Goal: Task Accomplishment & Management: Complete application form

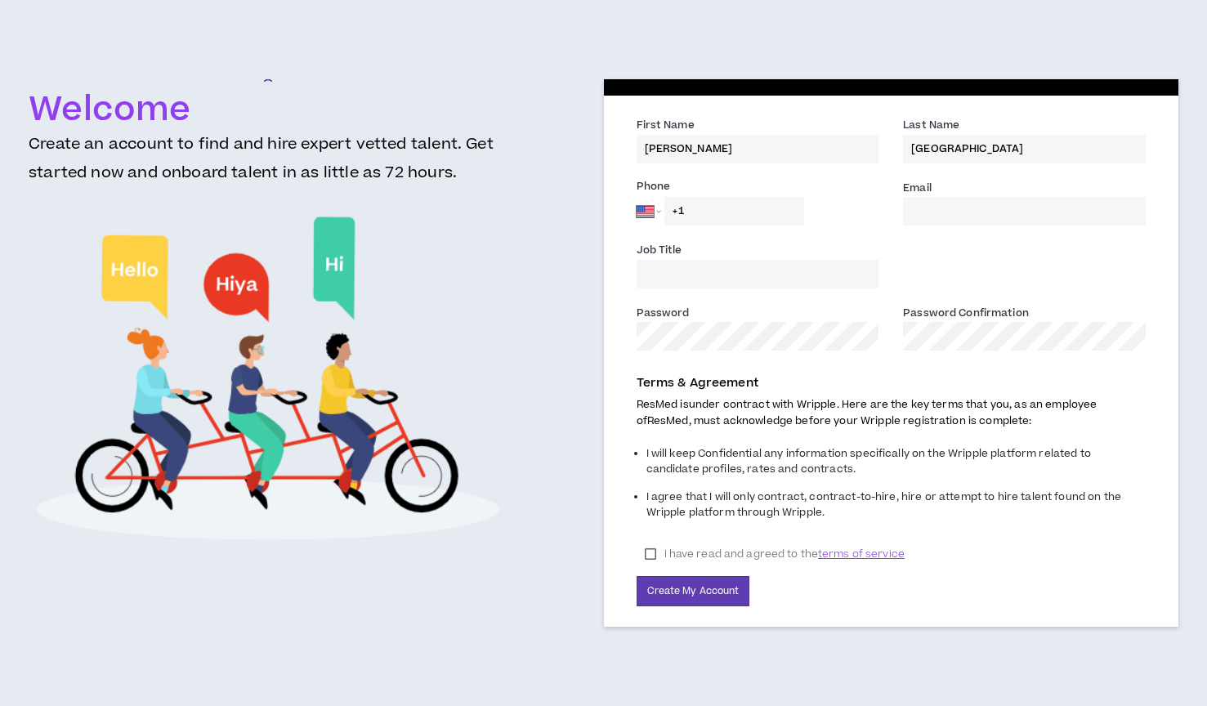
select select "US"
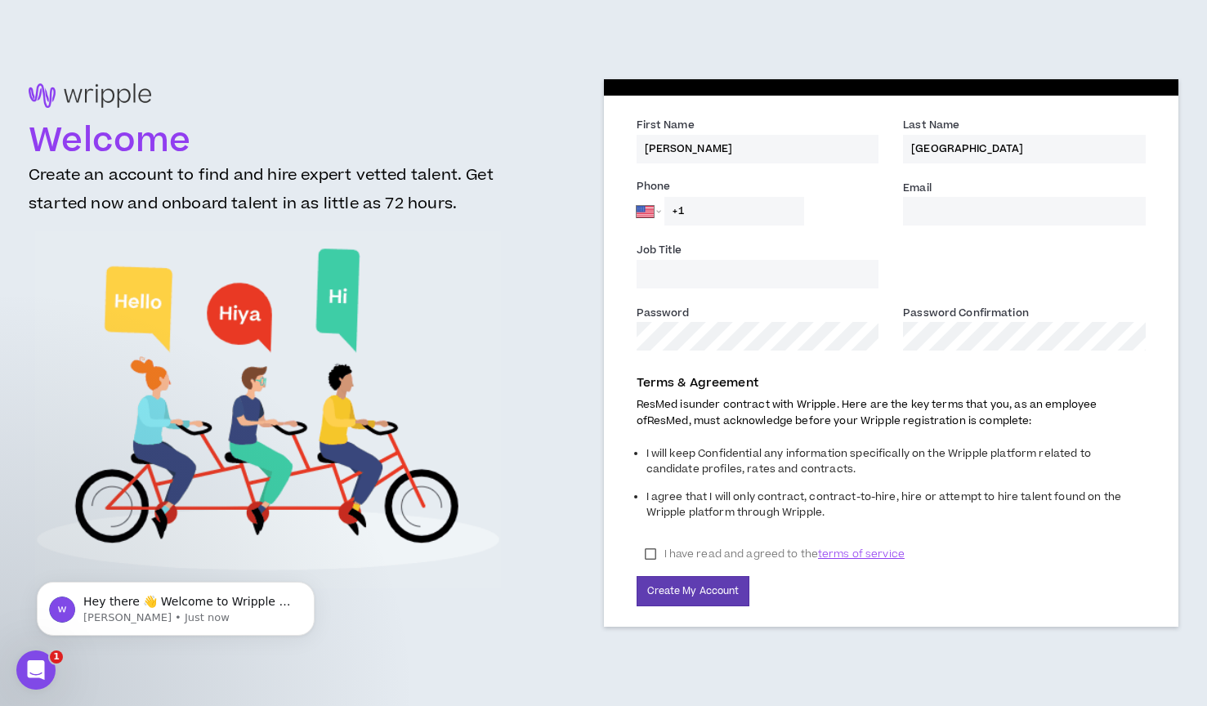
click at [1024, 214] on input "Email *" at bounding box center [1024, 211] width 243 height 29
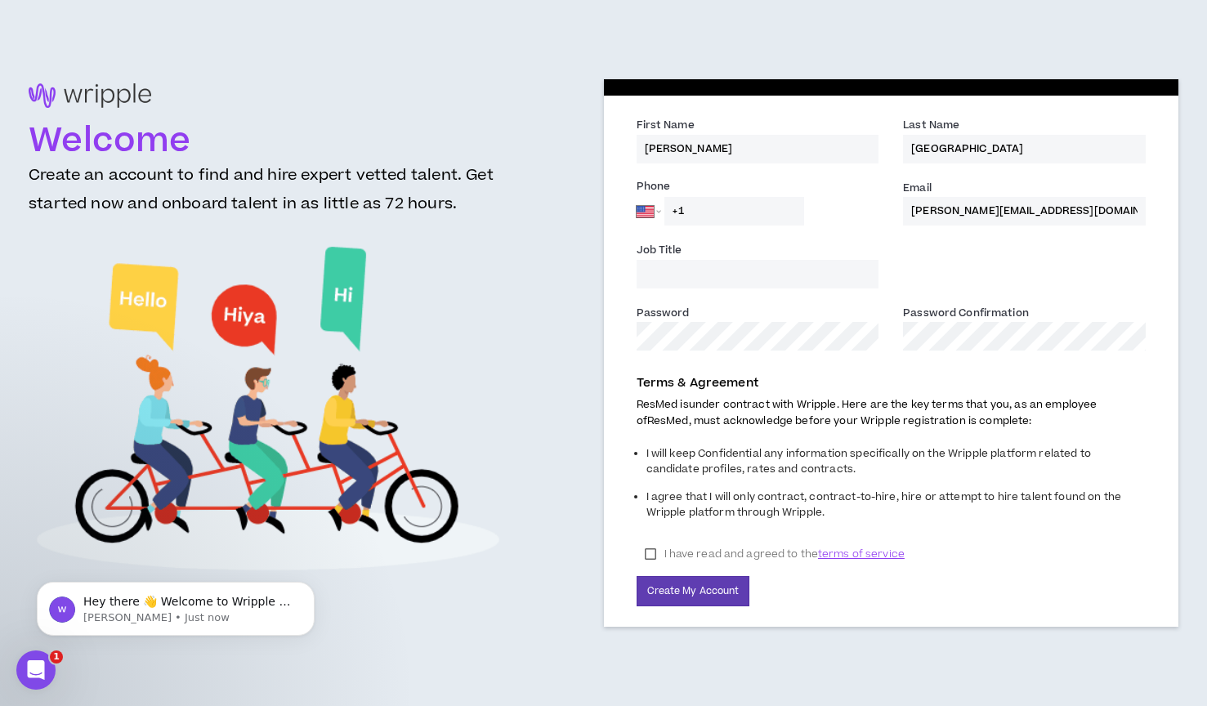
type input "[PERSON_NAME][EMAIL_ADDRESS][DOMAIN_NAME]"
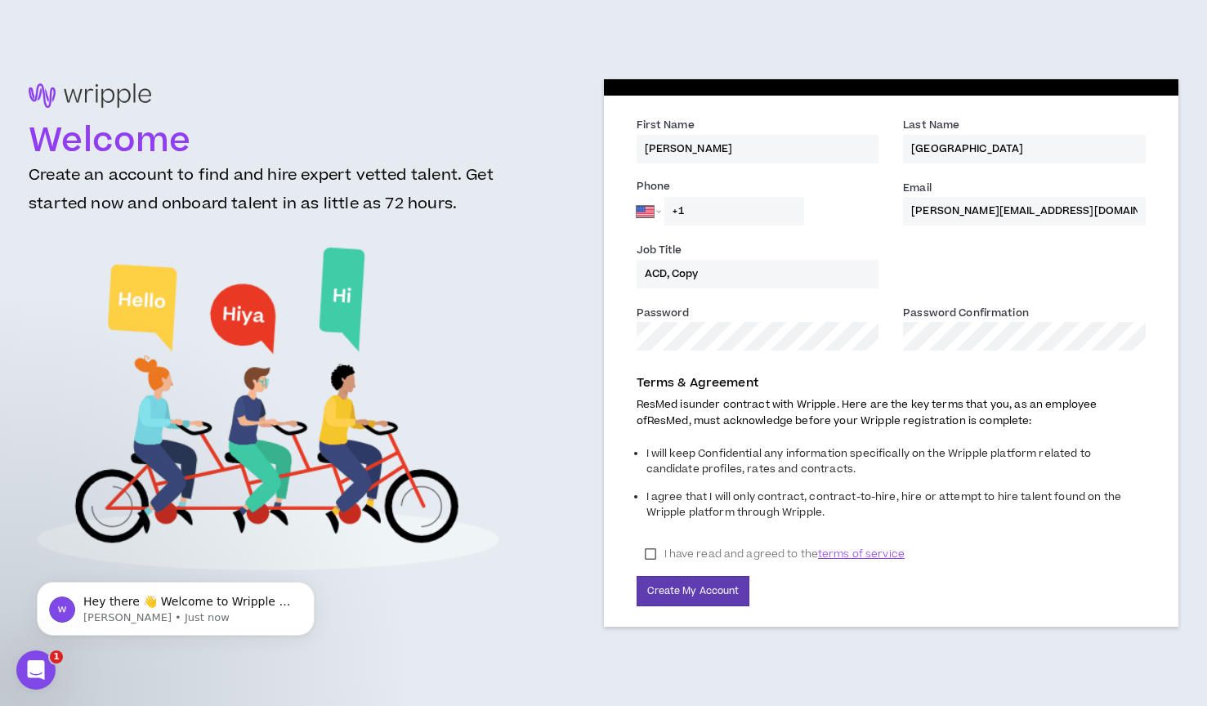
type input "ACD, Copy"
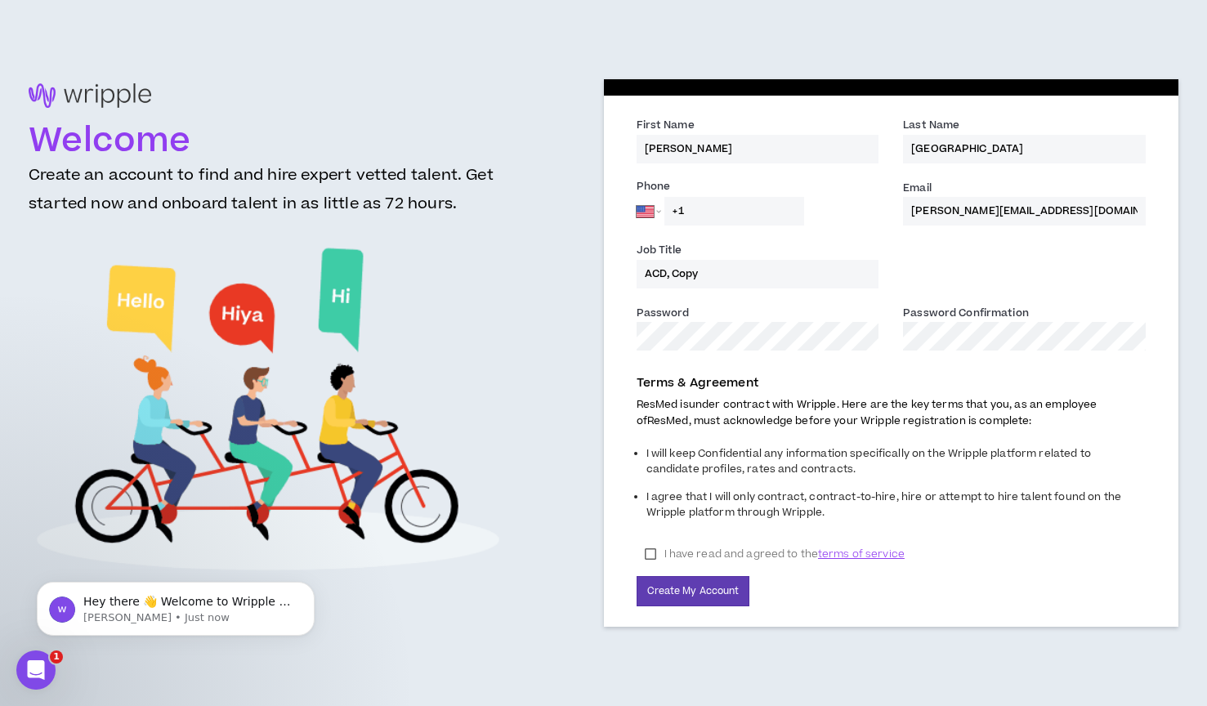
click at [652, 553] on label "I have read and agreed to the terms of service" at bounding box center [775, 554] width 276 height 25
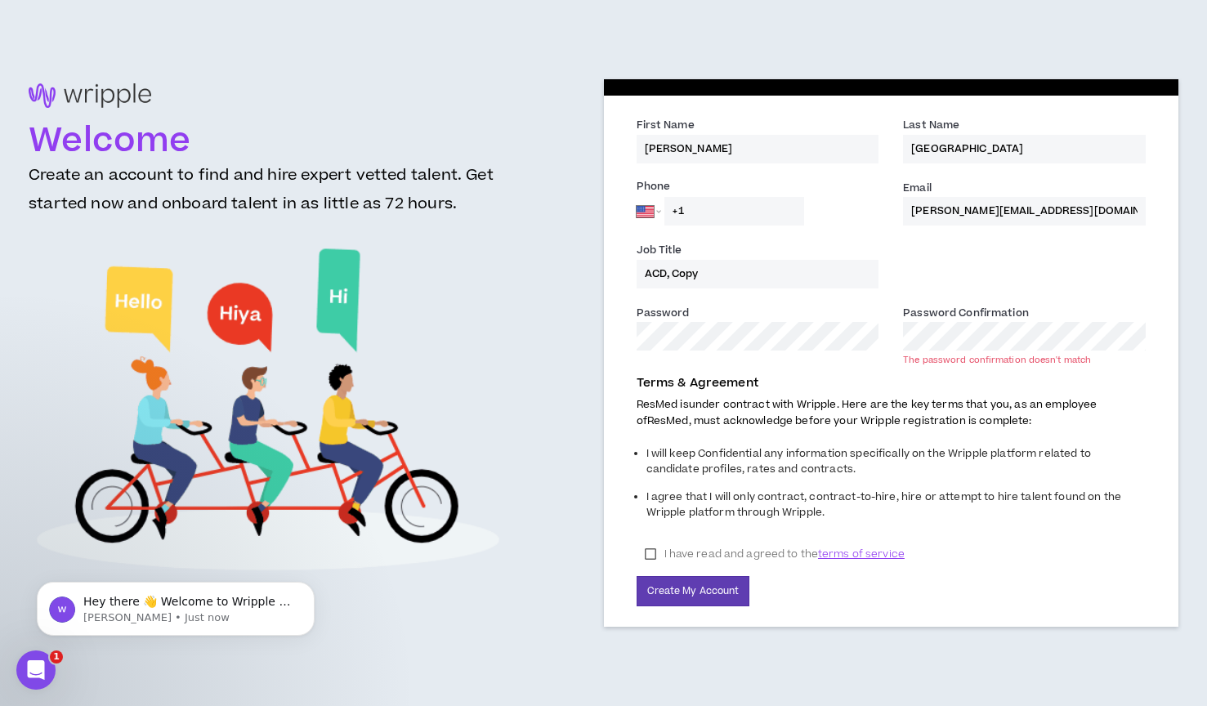
click at [692, 589] on button "Create My Account" at bounding box center [694, 591] width 114 height 30
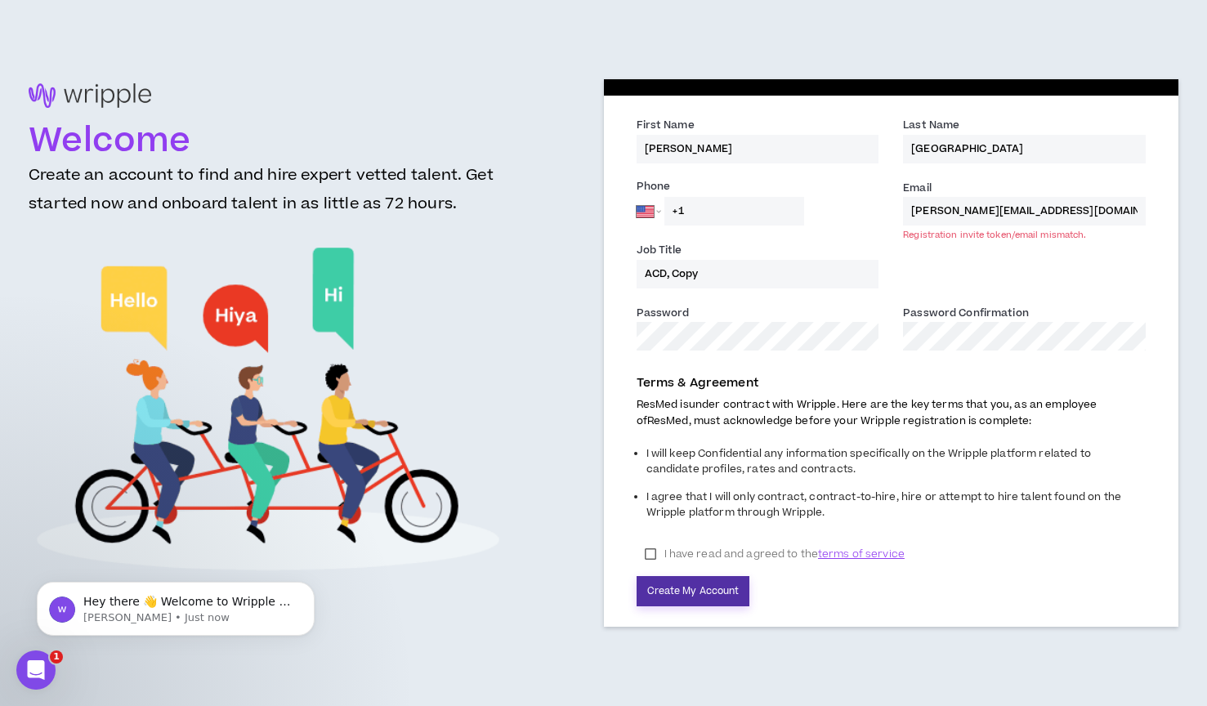
click at [702, 589] on button "Create My Account" at bounding box center [694, 591] width 114 height 30
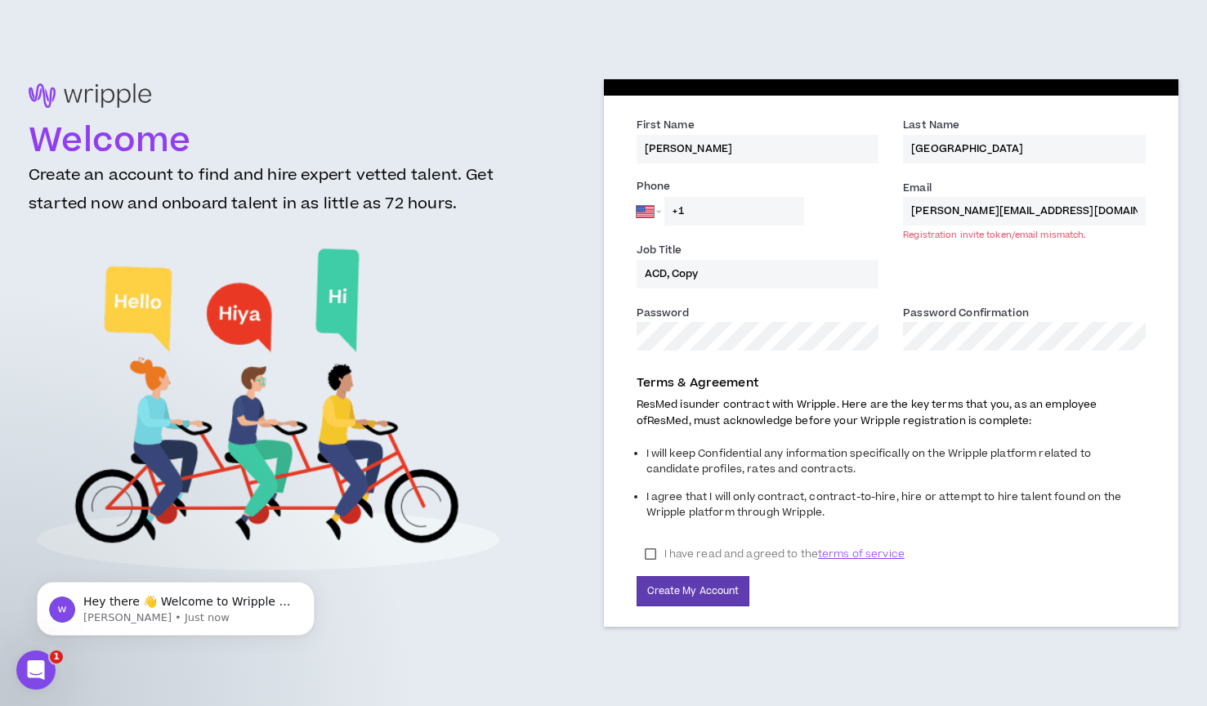
click at [1046, 216] on input "[PERSON_NAME][EMAIL_ADDRESS][DOMAIN_NAME]" at bounding box center [1024, 211] width 243 height 29
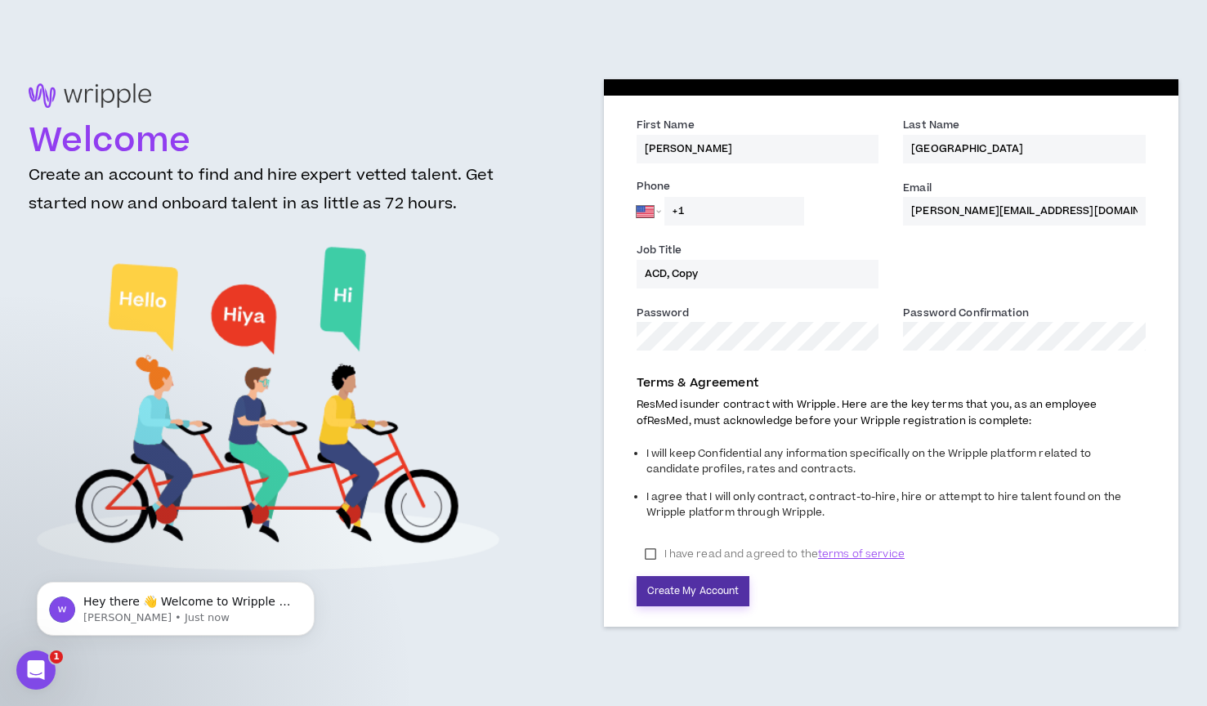
type input "[PERSON_NAME][EMAIL_ADDRESS][DOMAIN_NAME]"
click at [690, 588] on button "Create My Account" at bounding box center [694, 591] width 114 height 30
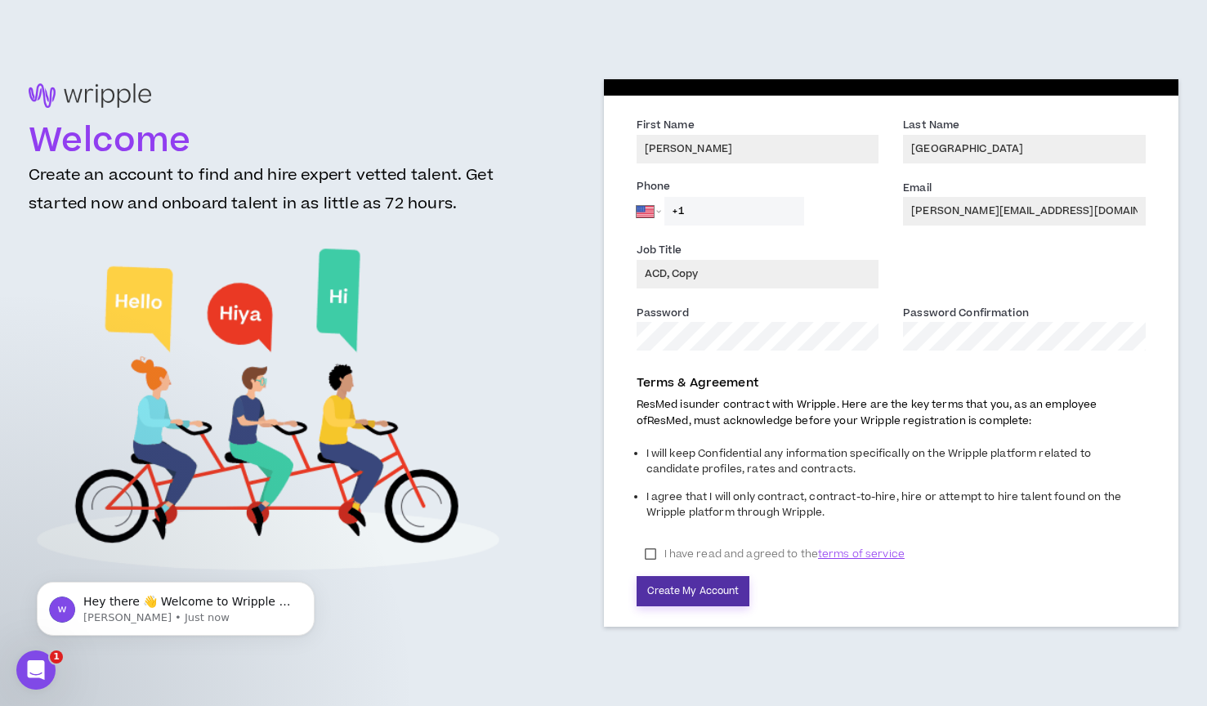
click at [690, 588] on button "Create My Account" at bounding box center [694, 591] width 114 height 30
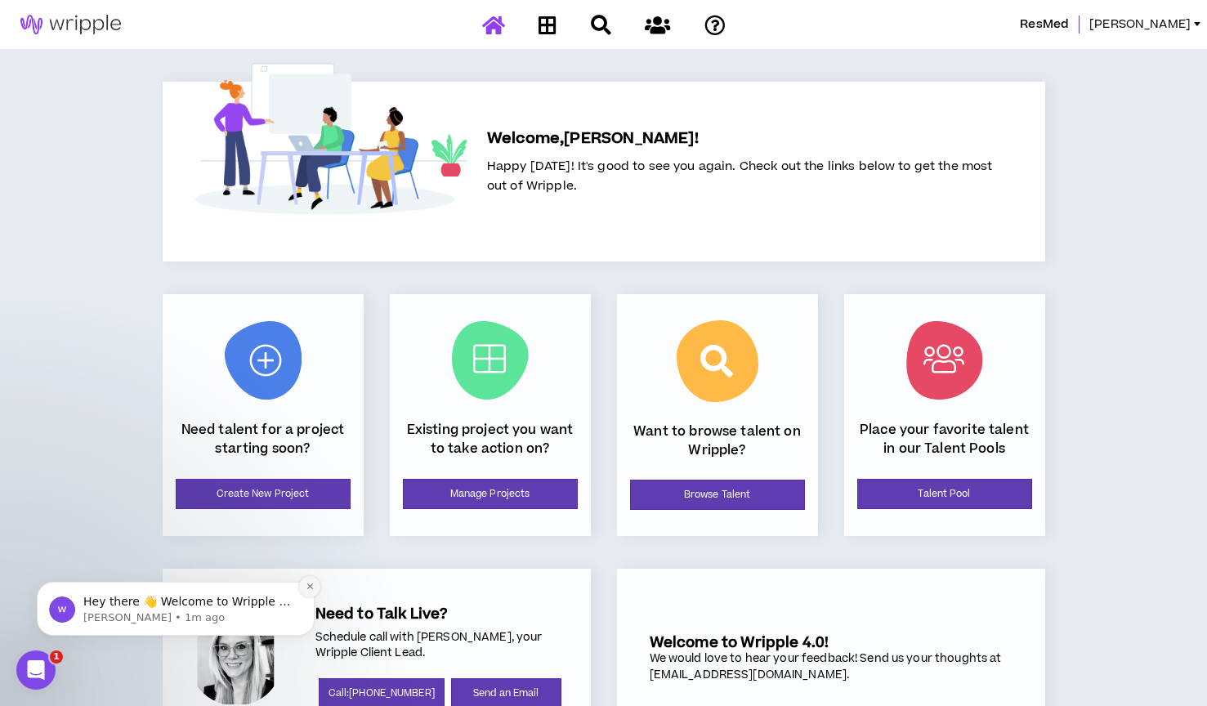
click at [309, 586] on icon "Dismiss notification" at bounding box center [310, 586] width 9 height 9
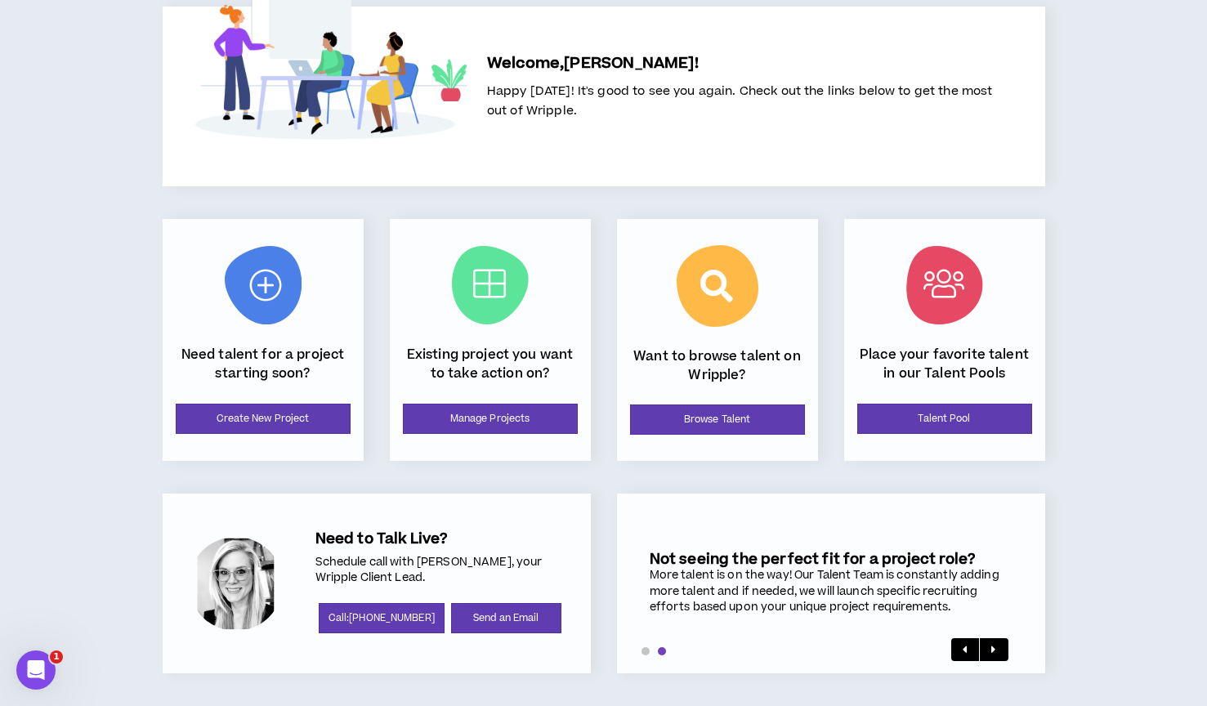
scroll to position [75, 0]
click at [715, 416] on link "Browse Talent" at bounding box center [717, 419] width 175 height 30
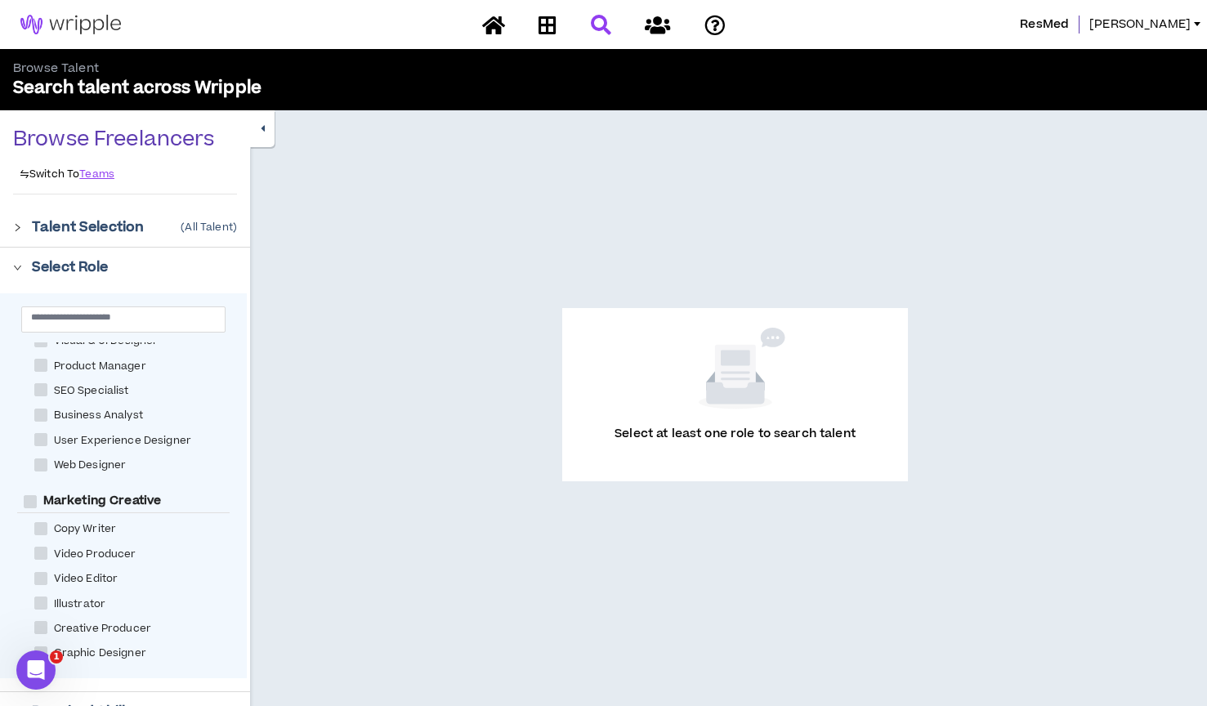
scroll to position [136, 0]
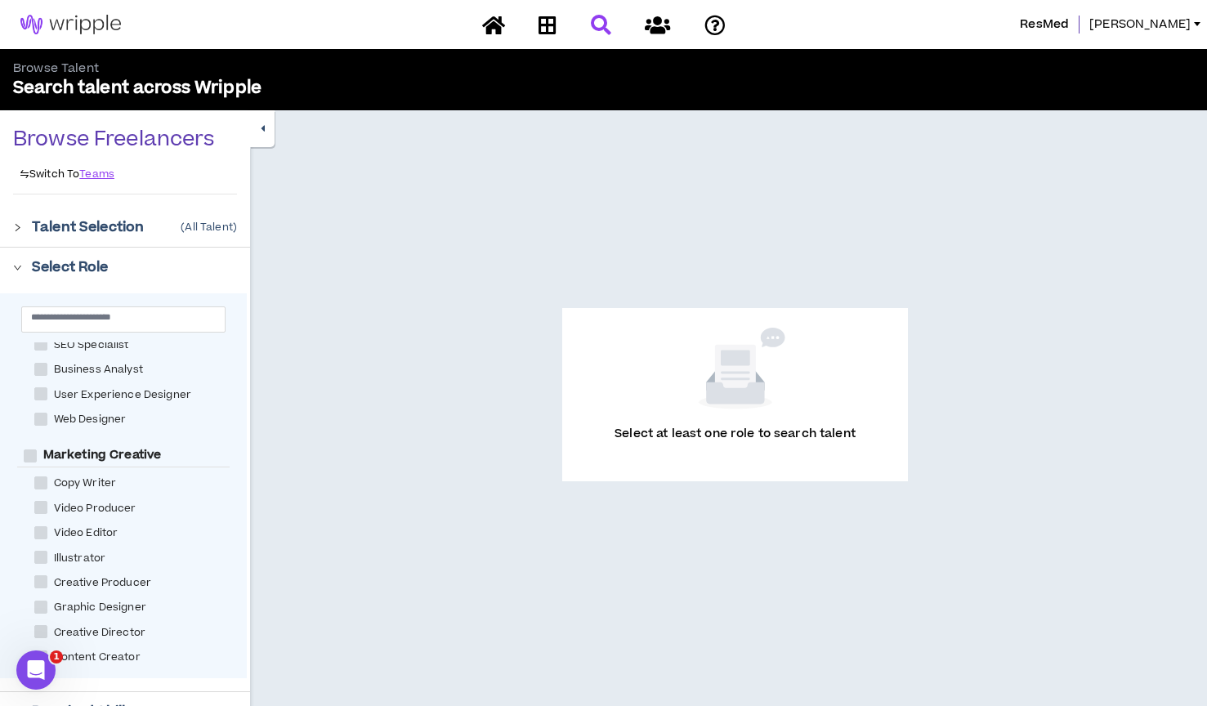
click at [45, 480] on span at bounding box center [40, 482] width 13 height 13
checkbox Writer "****"
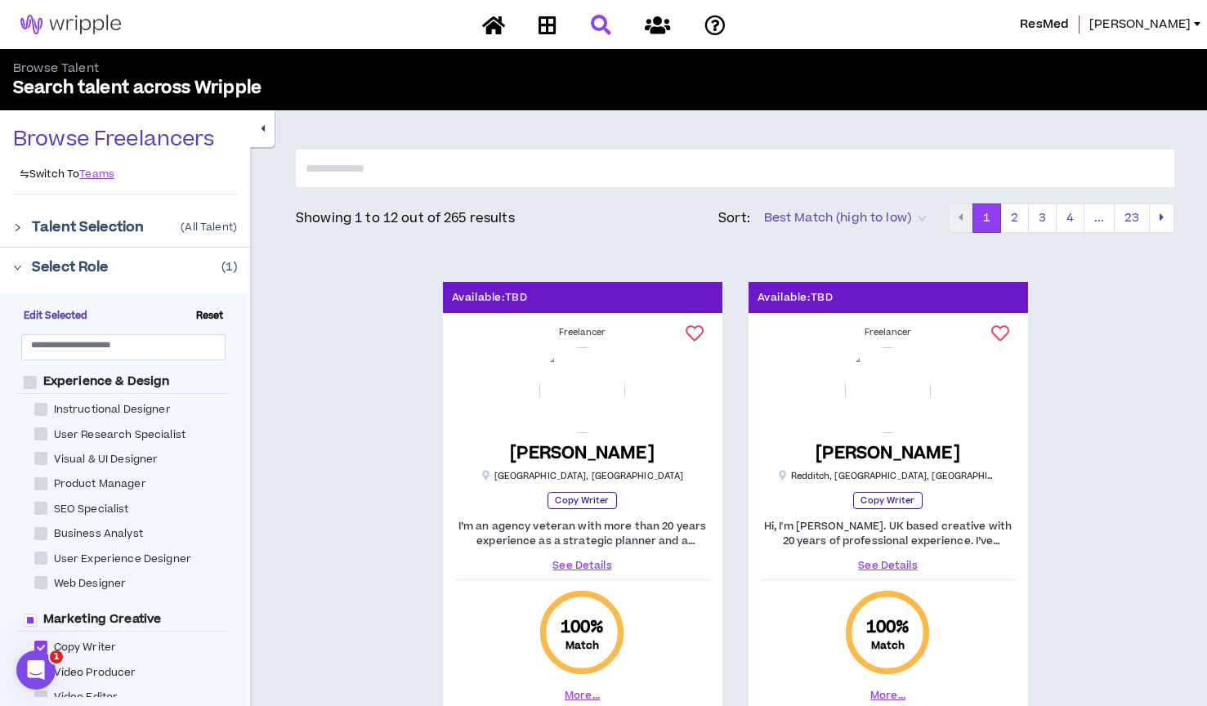
click at [889, 213] on span "Best Match (high to low)" at bounding box center [845, 218] width 162 height 25
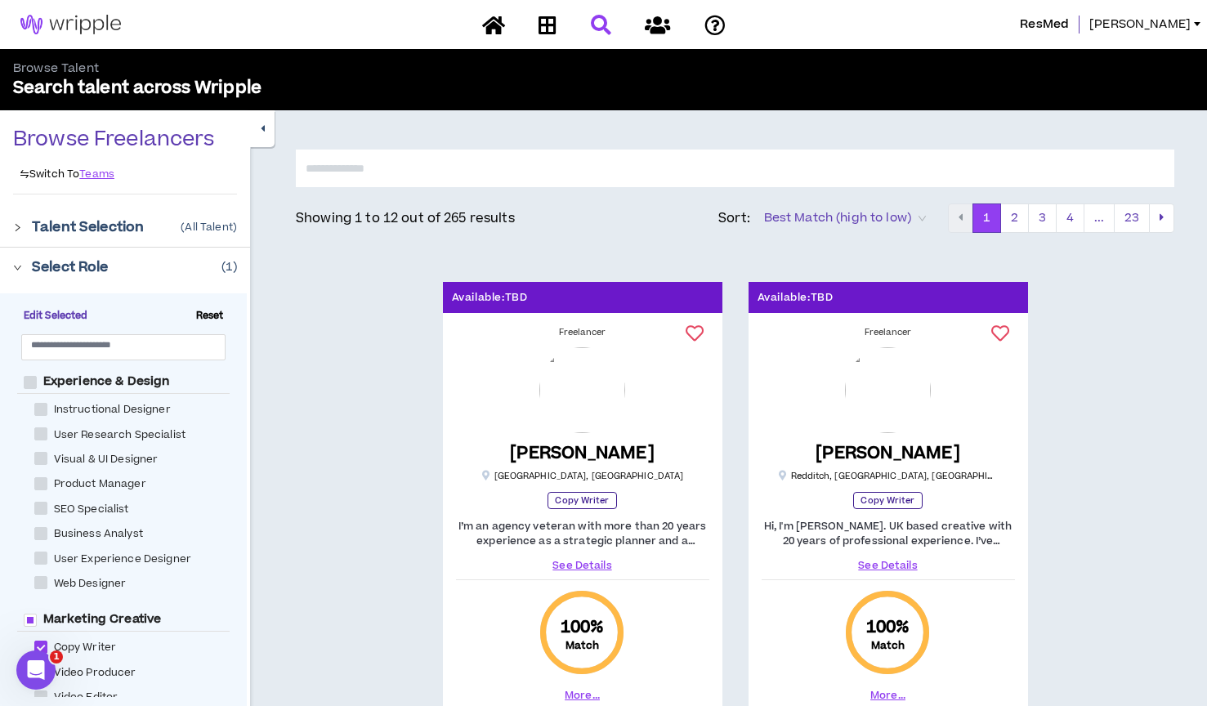
click at [396, 211] on p "Showing 1 to 12 out of 265 results" at bounding box center [405, 218] width 219 height 20
click at [20, 266] on icon "right" at bounding box center [17, 267] width 9 height 9
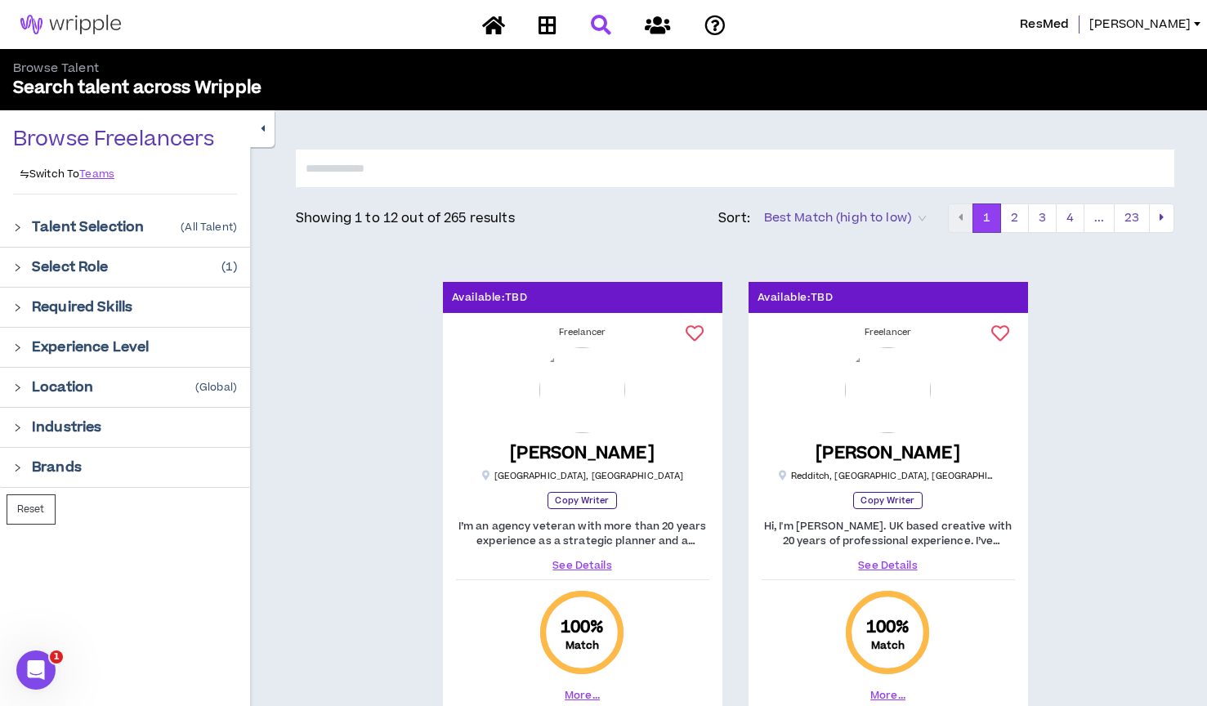
click at [18, 389] on icon "right" at bounding box center [17, 387] width 9 height 9
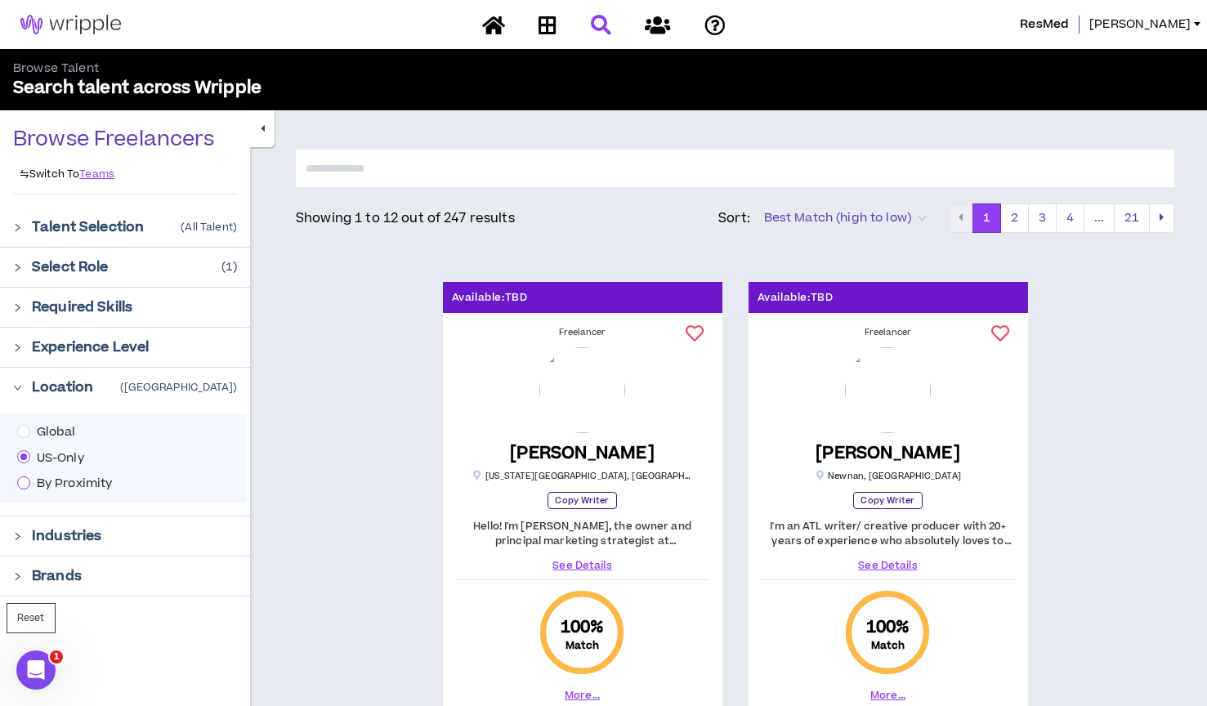
click at [27, 484] on span at bounding box center [23, 482] width 13 height 13
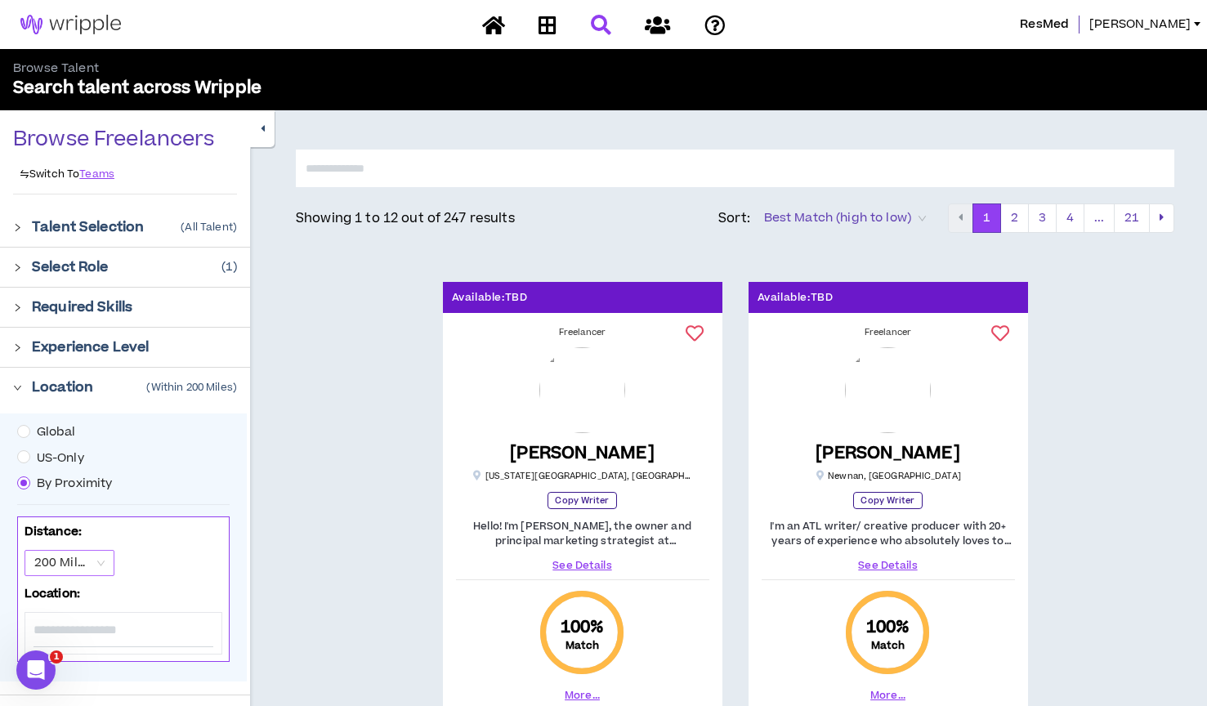
click at [104, 562] on span "200 Miles" at bounding box center [69, 563] width 70 height 25
click at [80, 617] on div "50 Miles" at bounding box center [69, 621] width 70 height 18
click at [120, 628] on input at bounding box center [124, 630] width 180 height 34
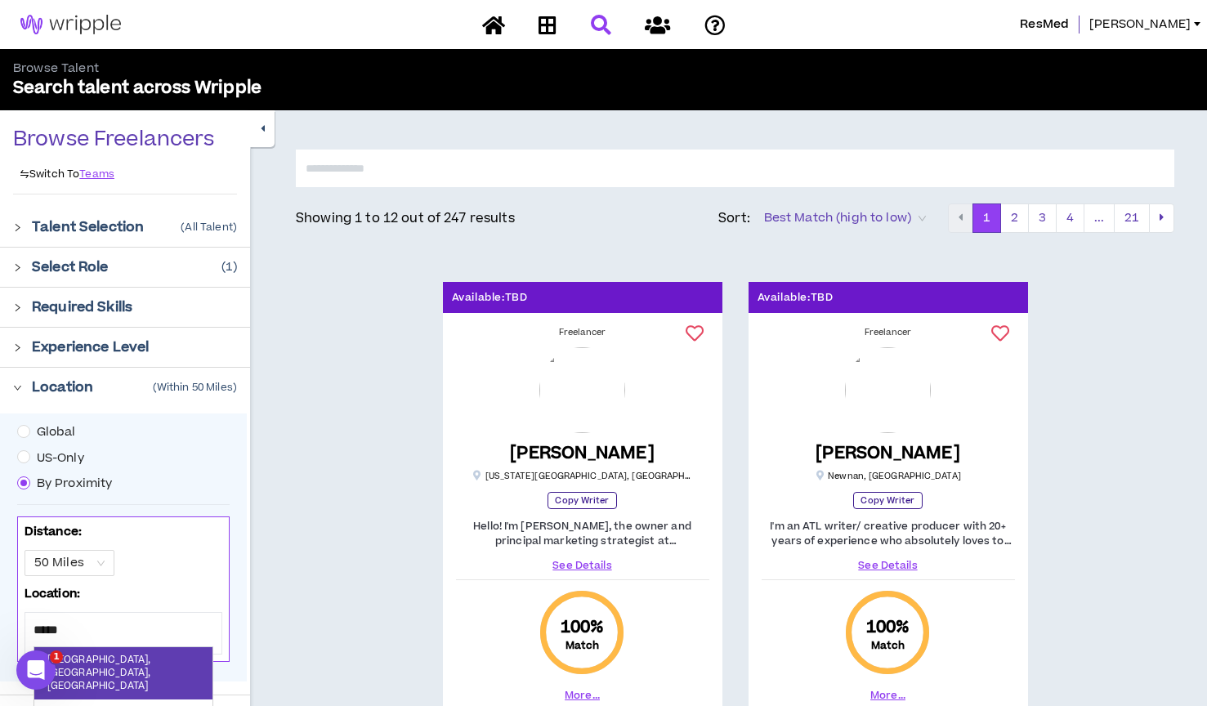
type input "******"
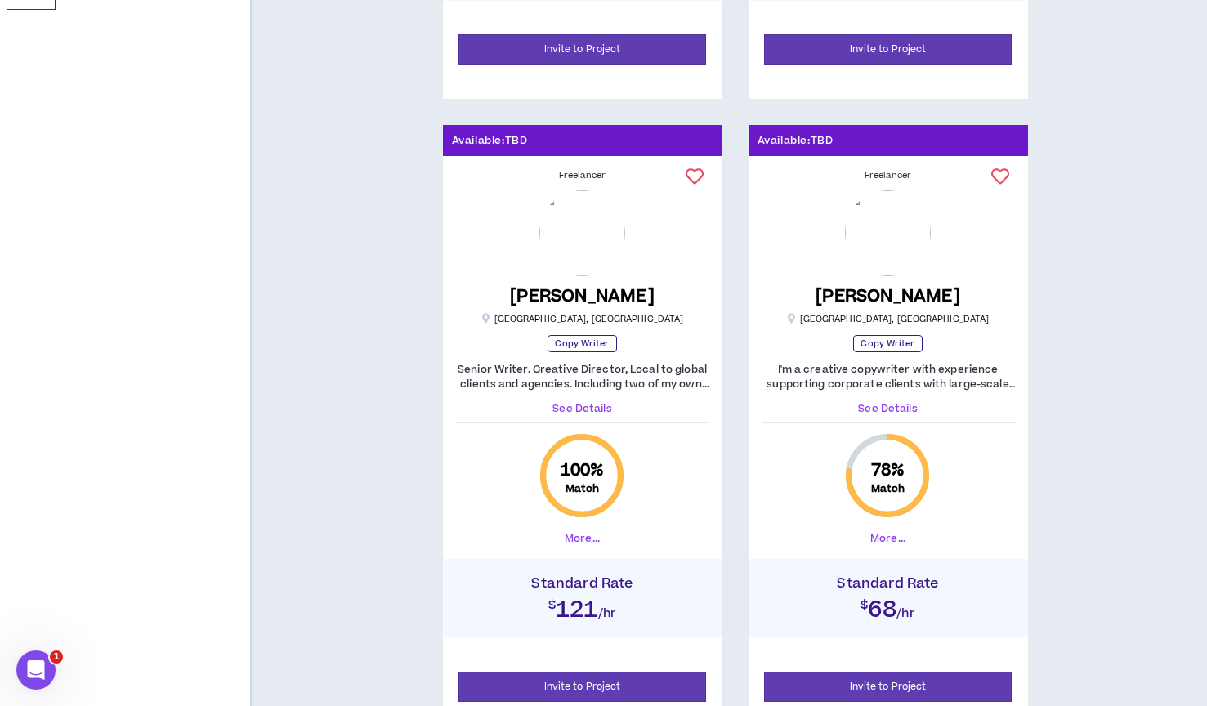
scroll to position [795, 0]
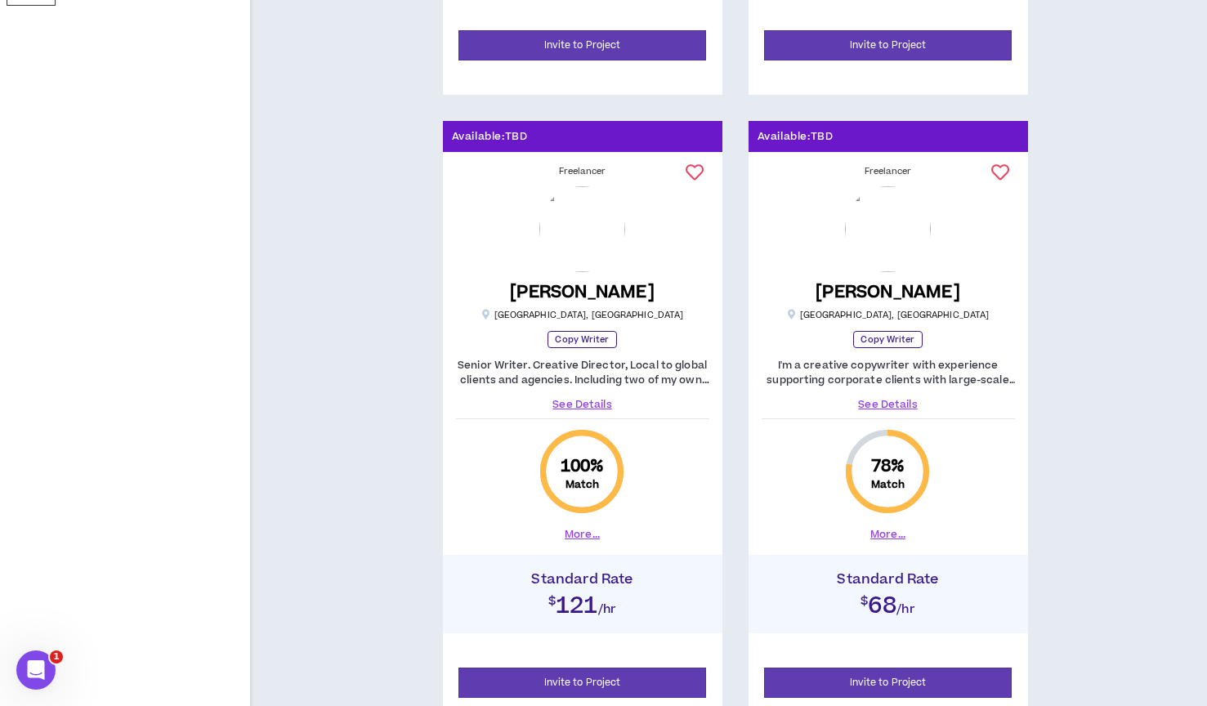
click at [596, 400] on link "See Details" at bounding box center [582, 404] width 253 height 15
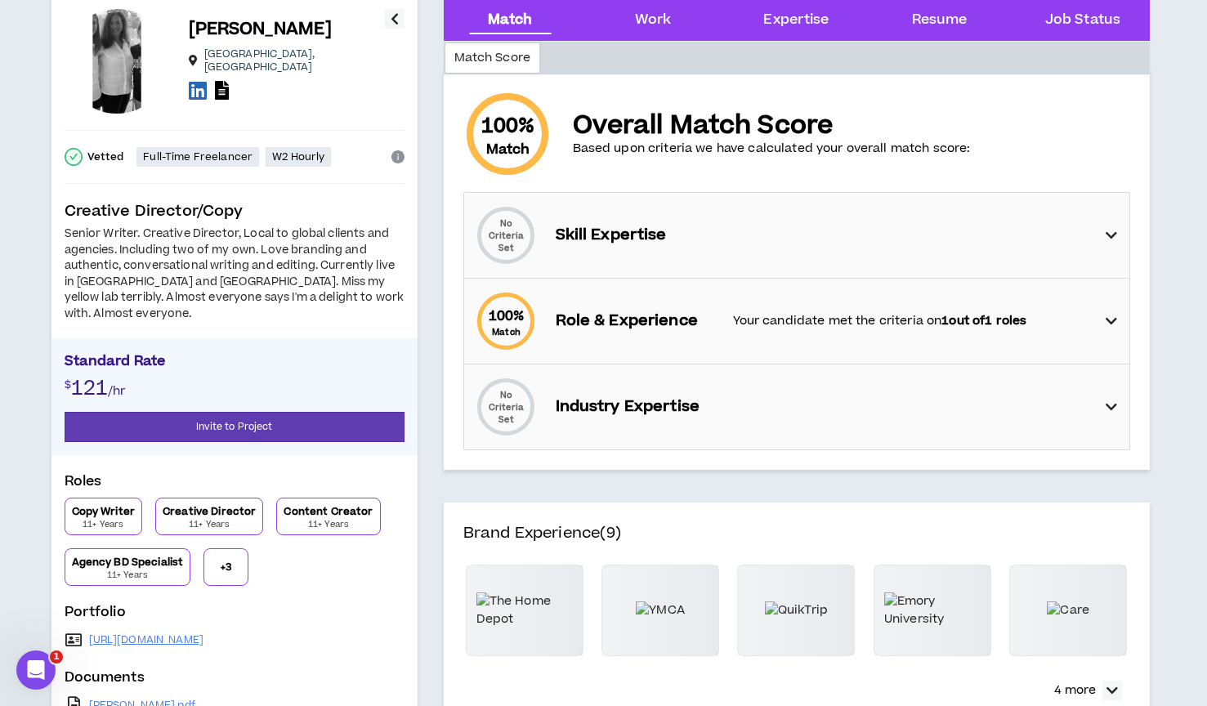
scroll to position [101, 0]
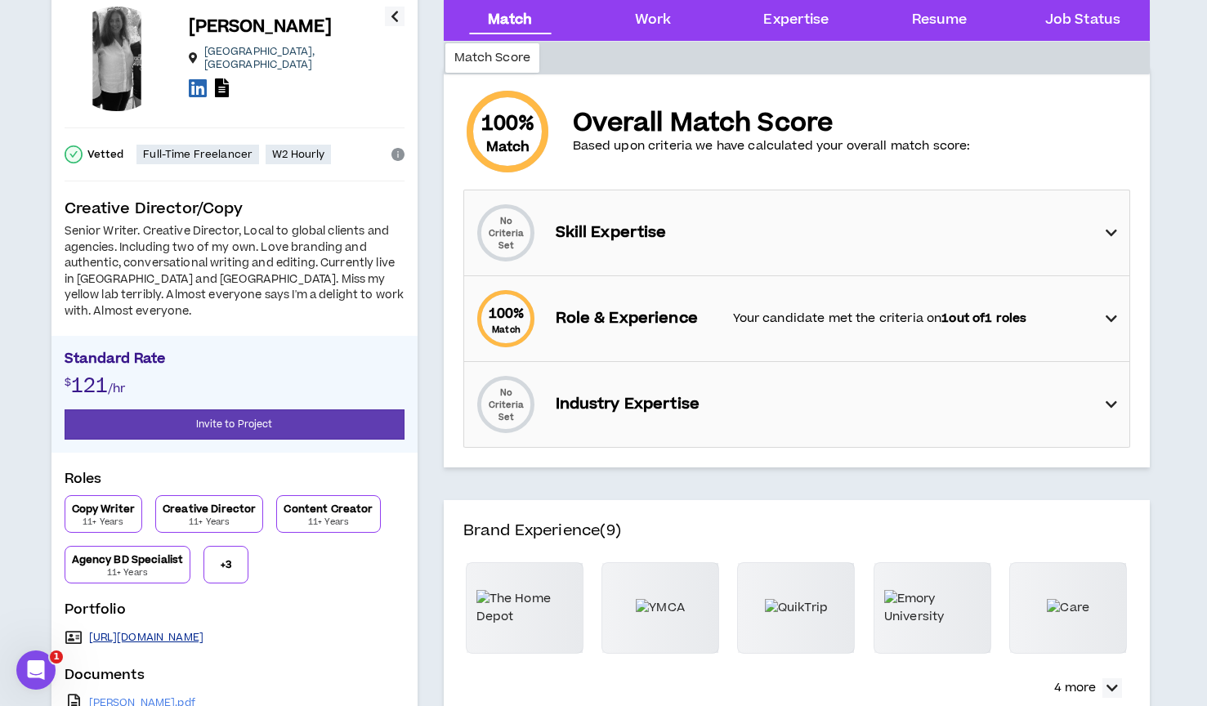
click at [199, 631] on link "[URL][DOMAIN_NAME]" at bounding box center [146, 637] width 115 height 13
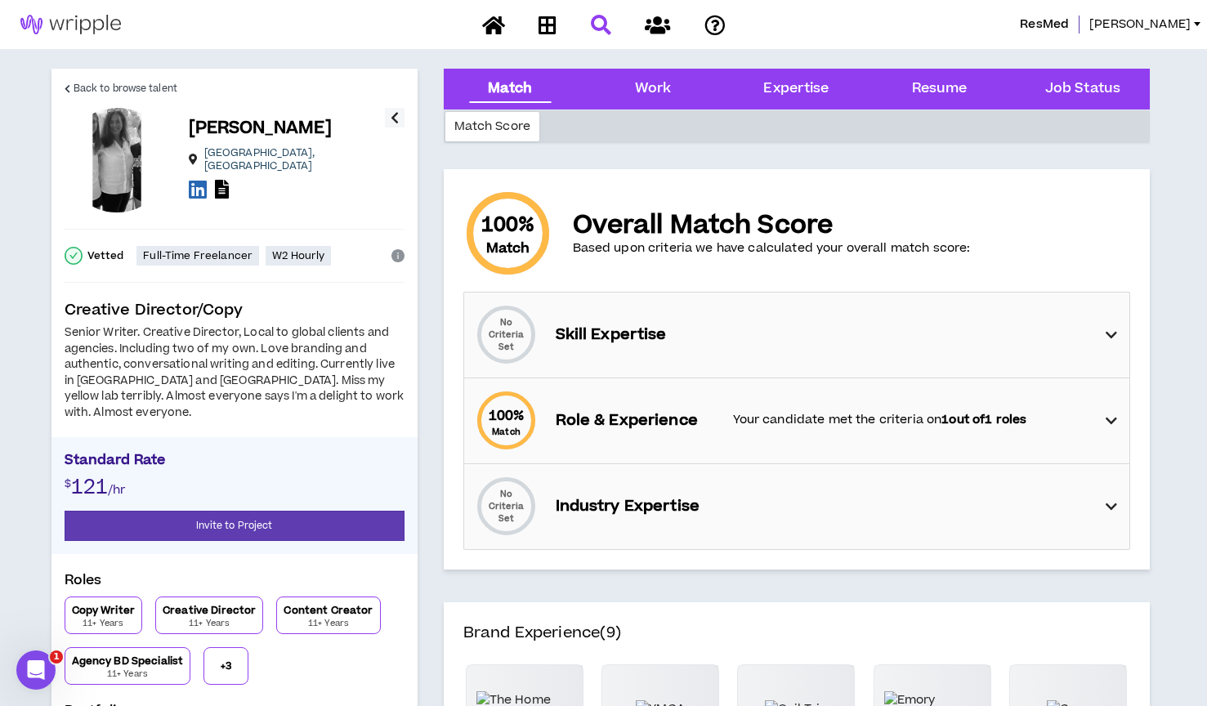
scroll to position [0, 0]
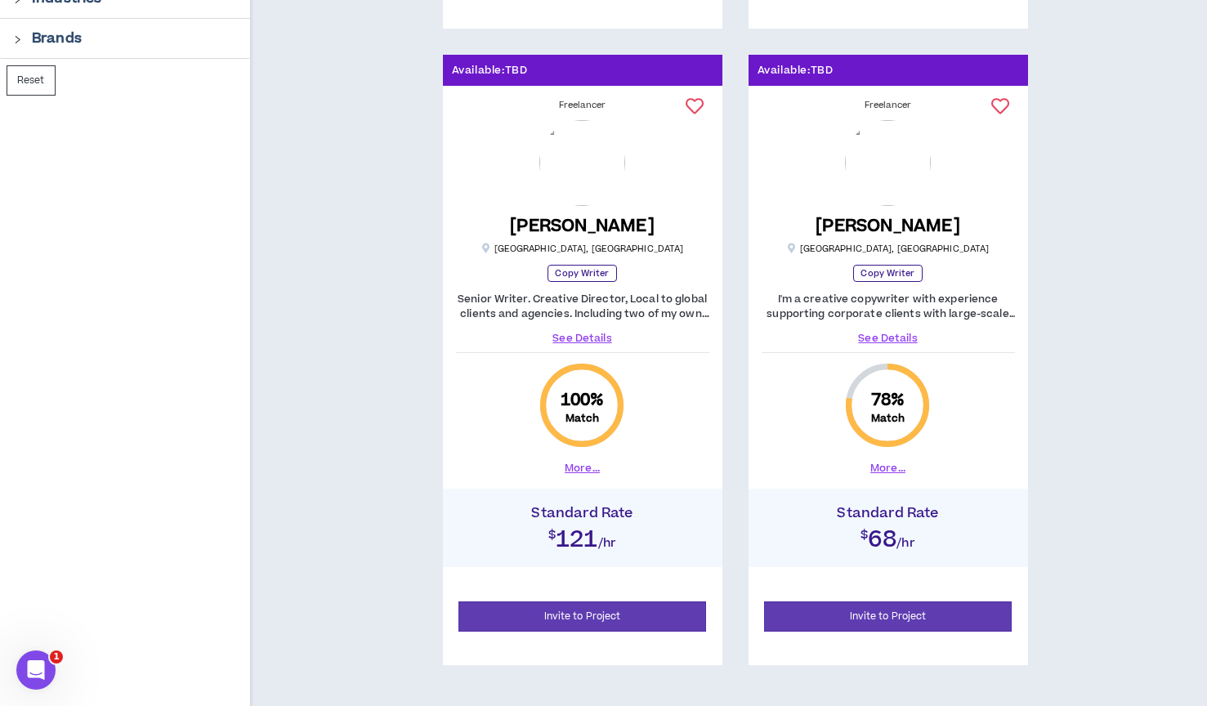
scroll to position [856, 0]
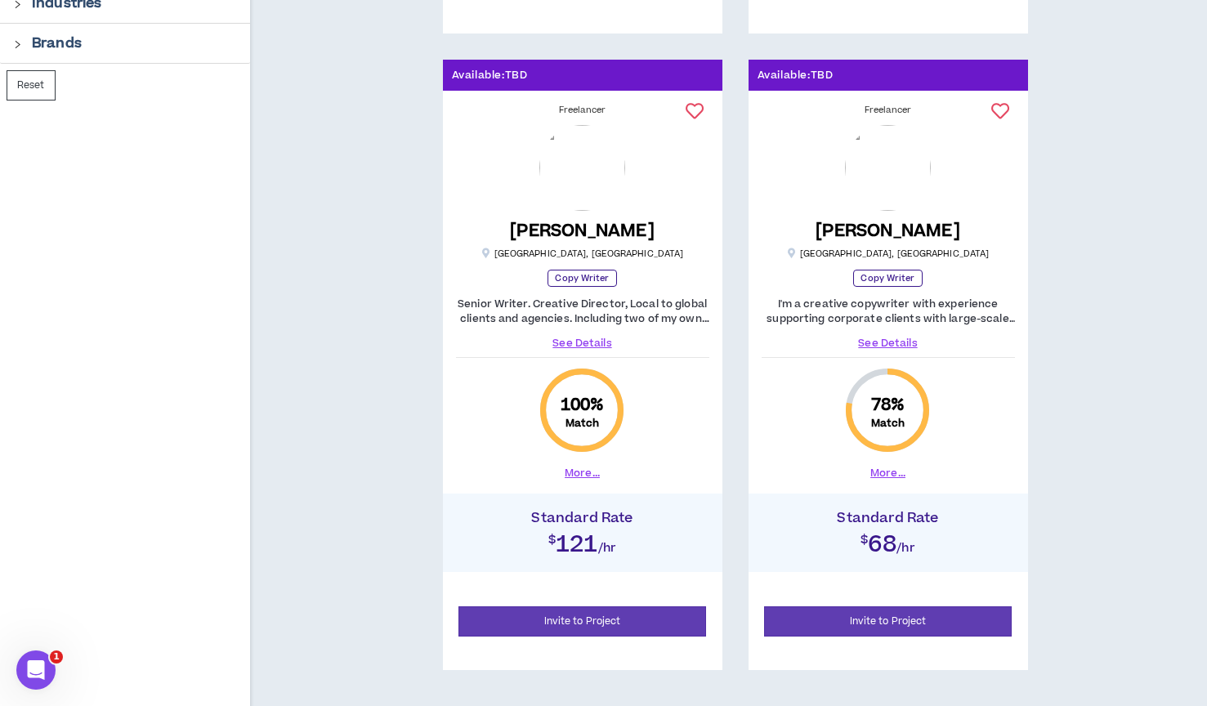
click at [887, 346] on link "See Details" at bounding box center [888, 343] width 253 height 15
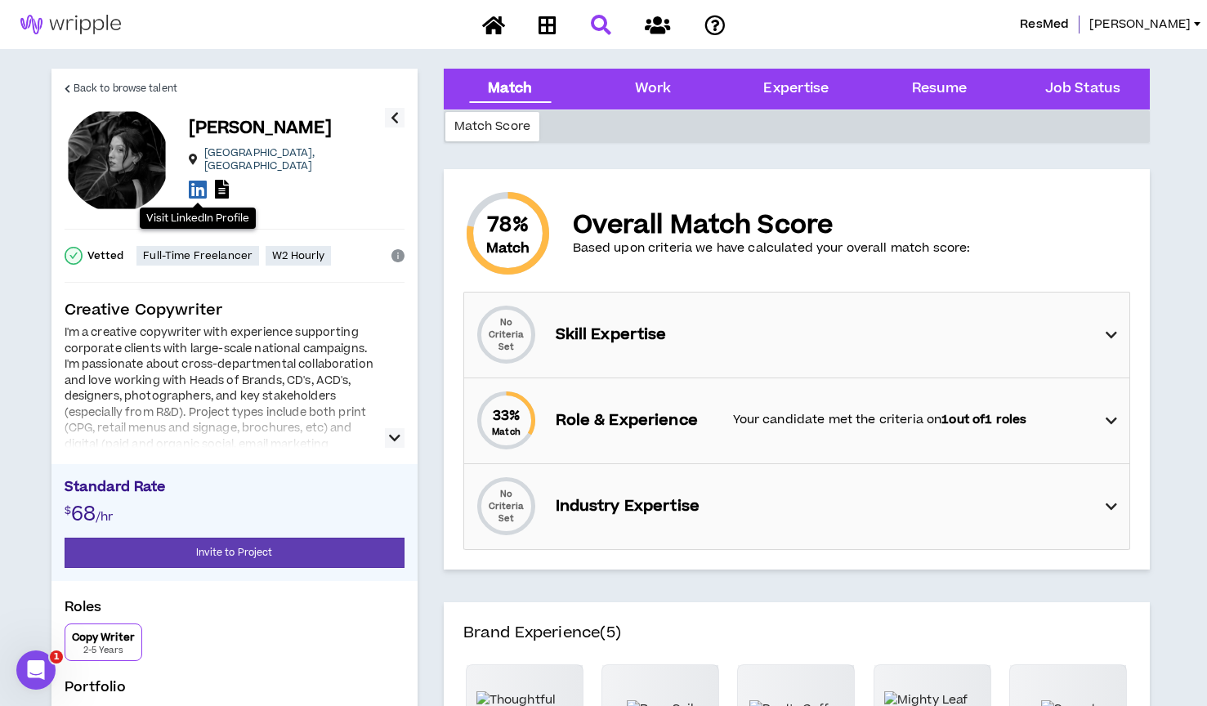
click at [194, 184] on icon at bounding box center [198, 189] width 18 height 20
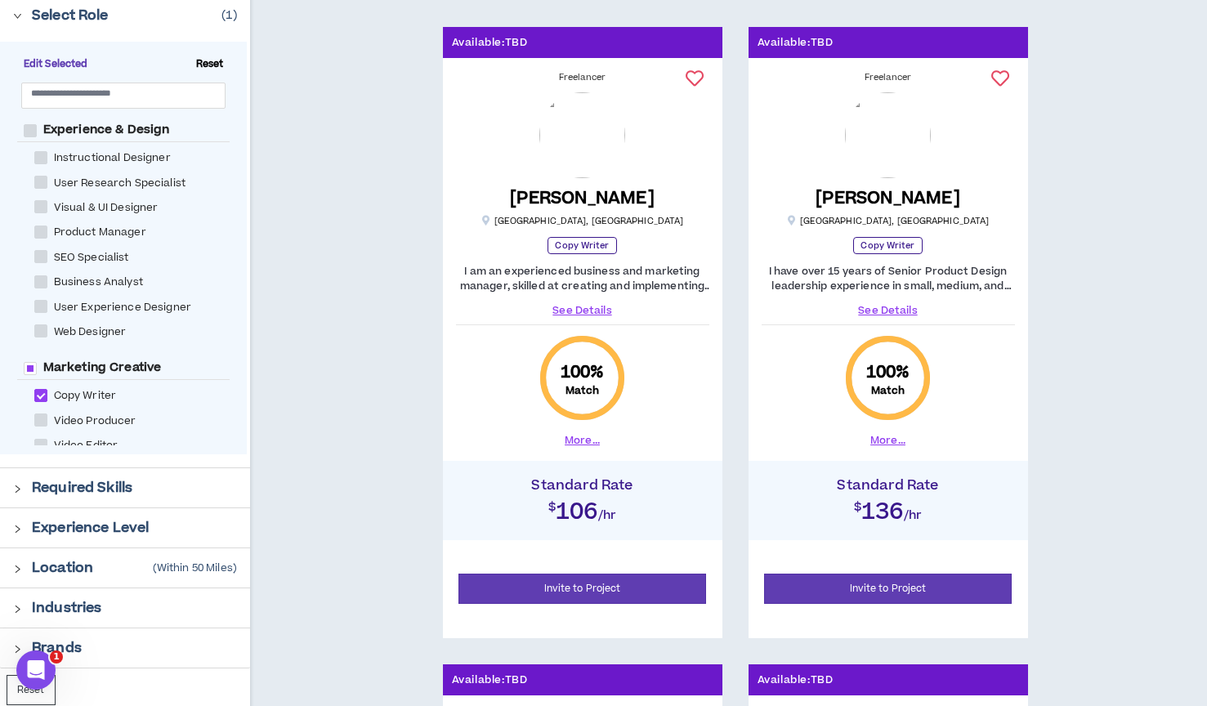
scroll to position [239, 0]
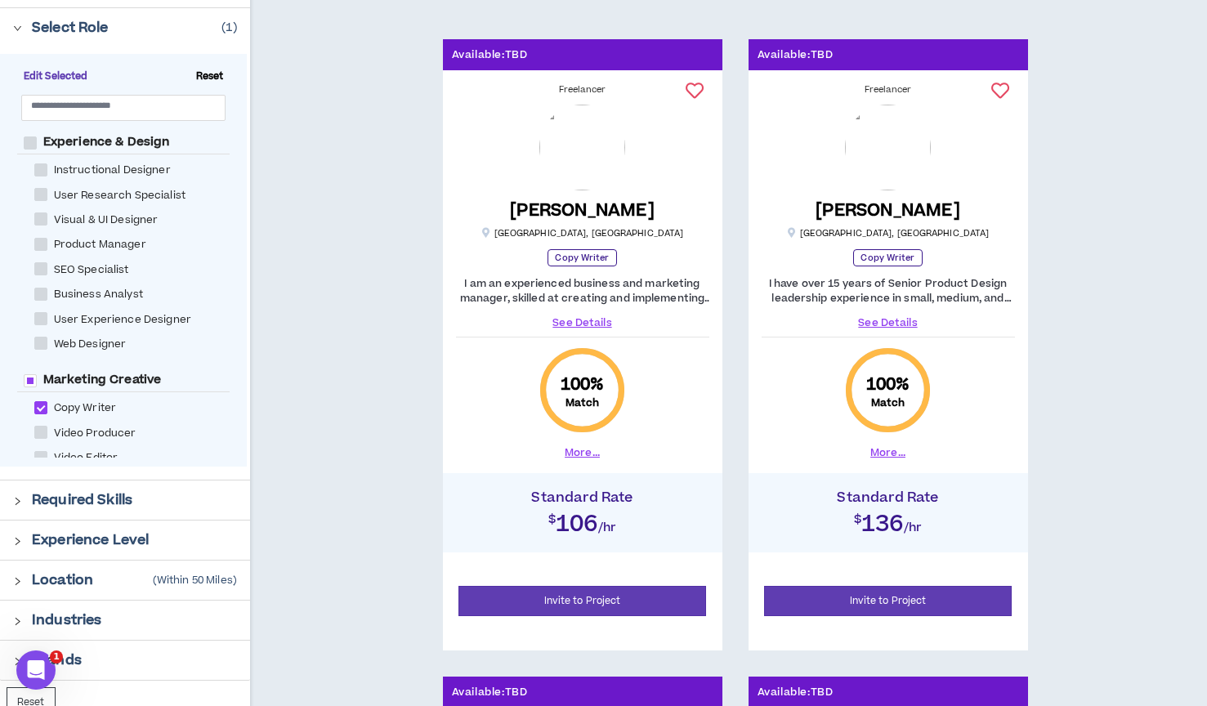
click at [592, 324] on link "See Details" at bounding box center [582, 322] width 253 height 15
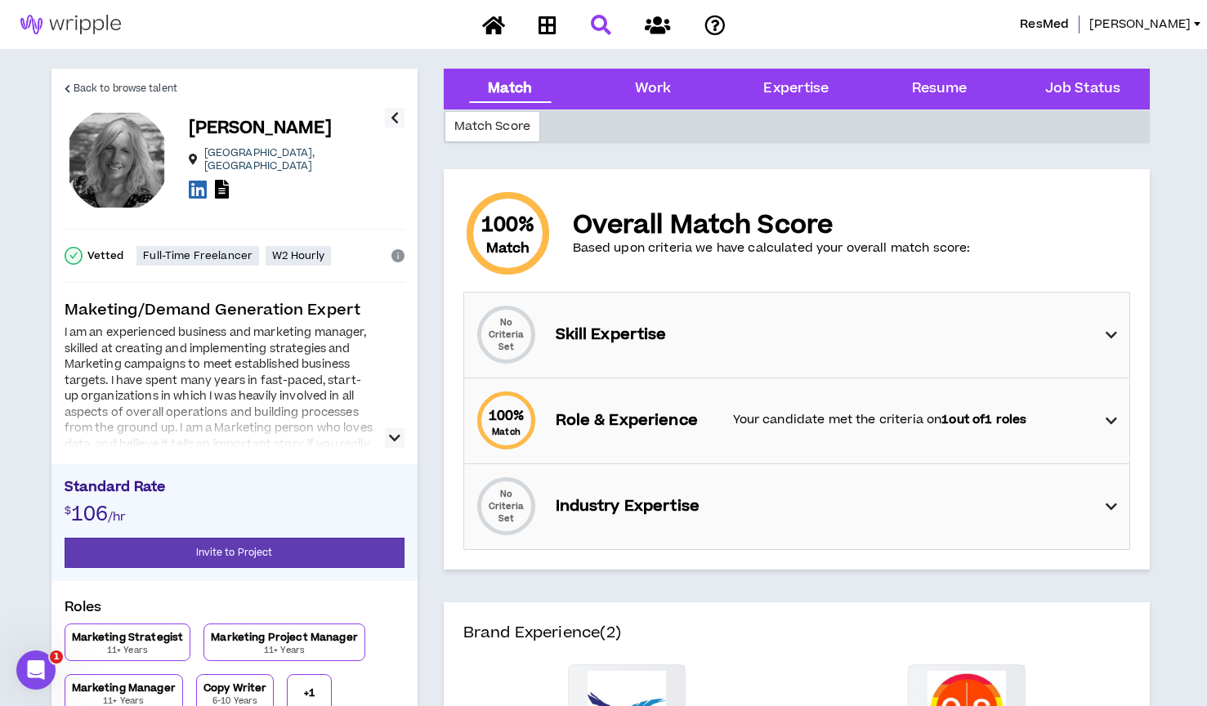
click at [203, 186] on icon at bounding box center [198, 189] width 18 height 20
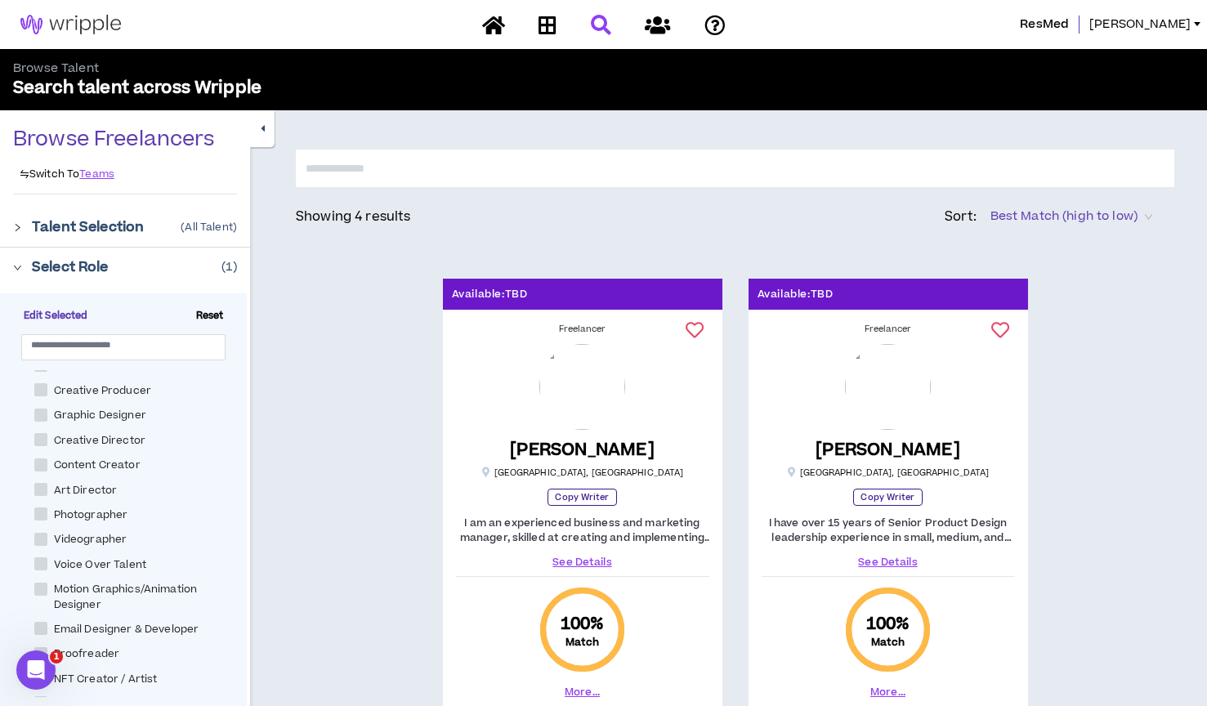
scroll to position [382, 0]
click at [42, 409] on span at bounding box center [40, 414] width 13 height 13
checkbox Director "****"
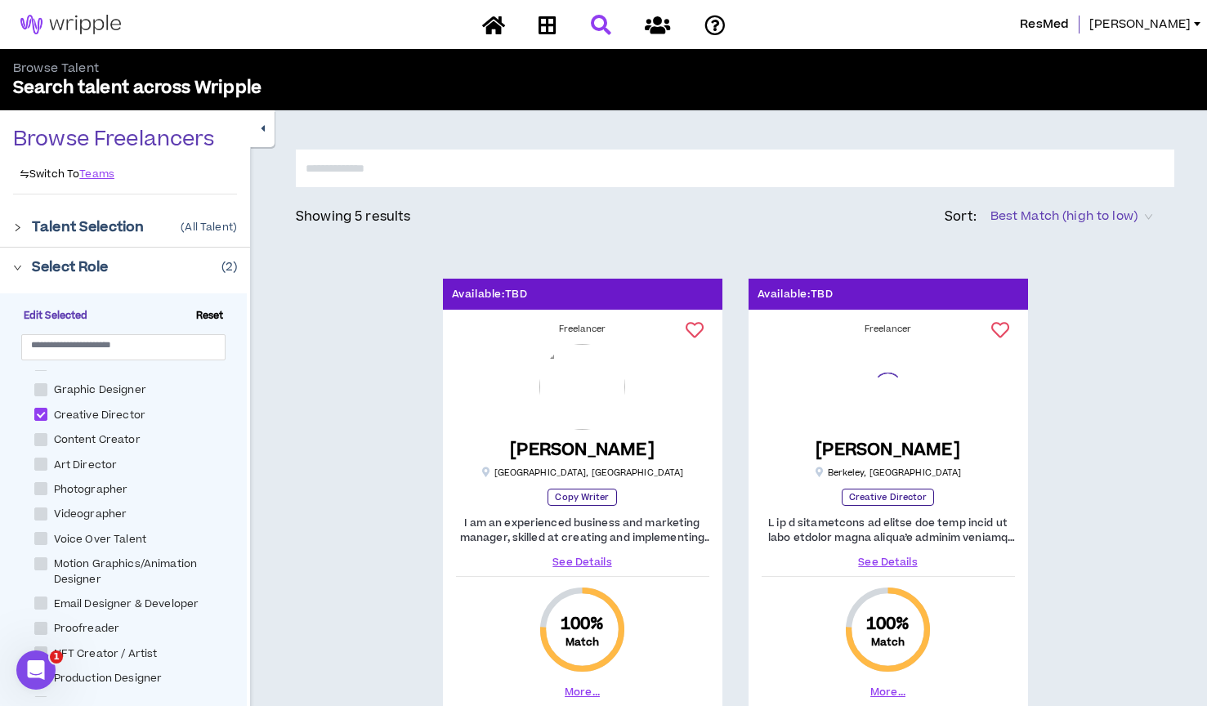
click at [43, 458] on span at bounding box center [40, 464] width 13 height 13
checkbox Director "****"
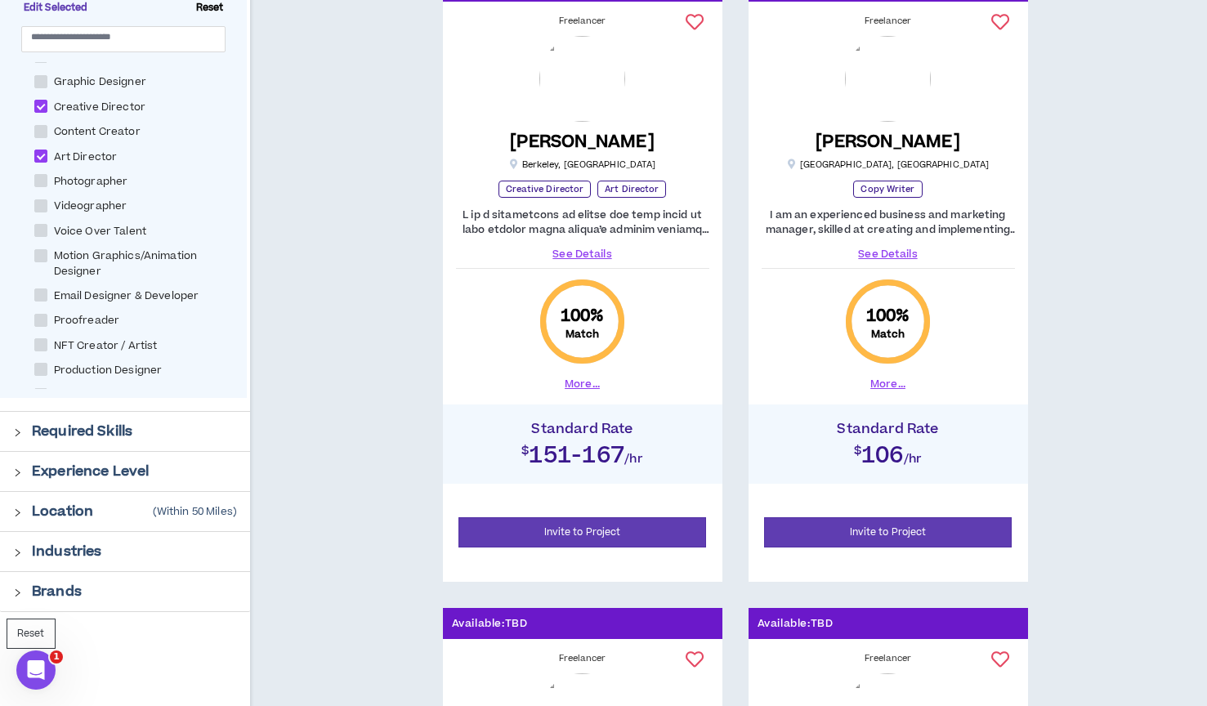
scroll to position [307, 0]
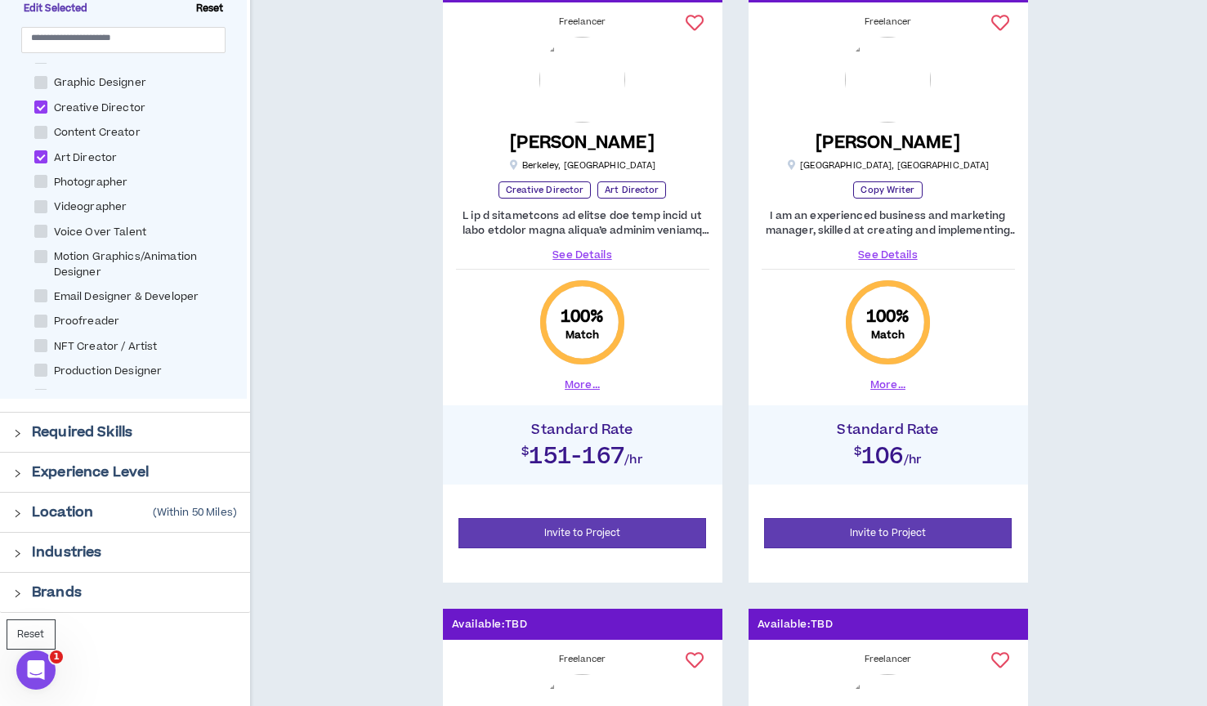
click at [586, 252] on link "See Details" at bounding box center [582, 255] width 253 height 15
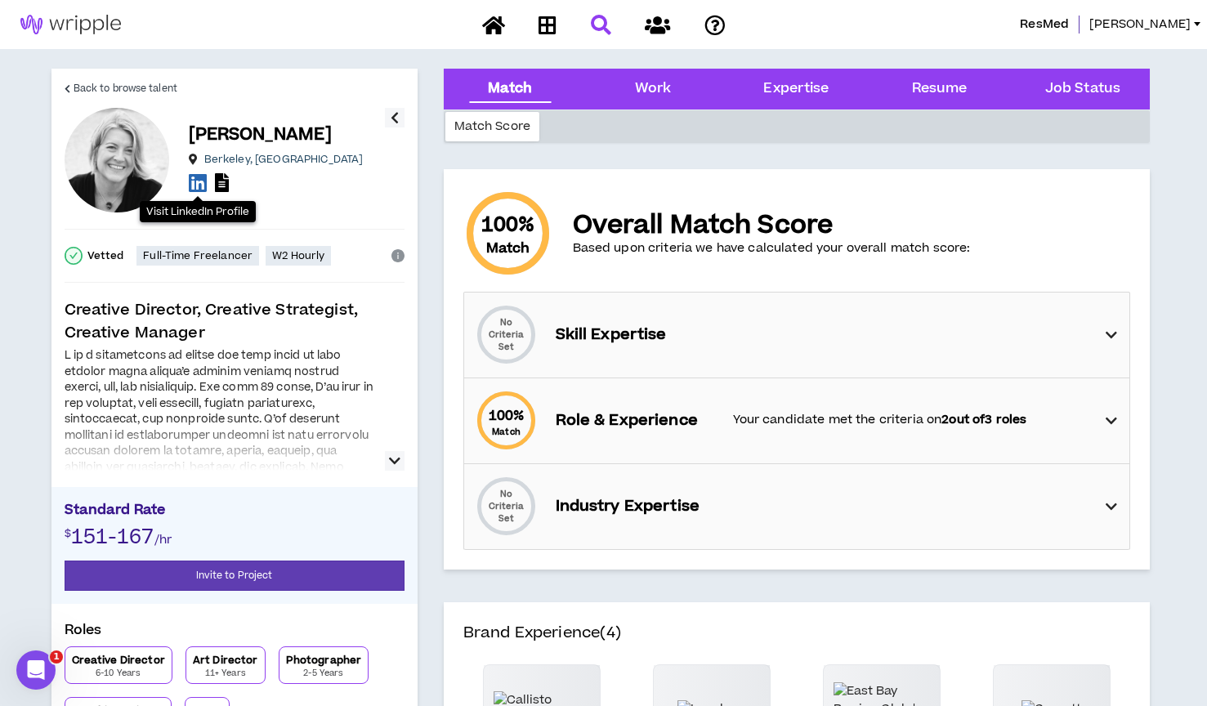
click at [199, 183] on icon at bounding box center [198, 182] width 18 height 20
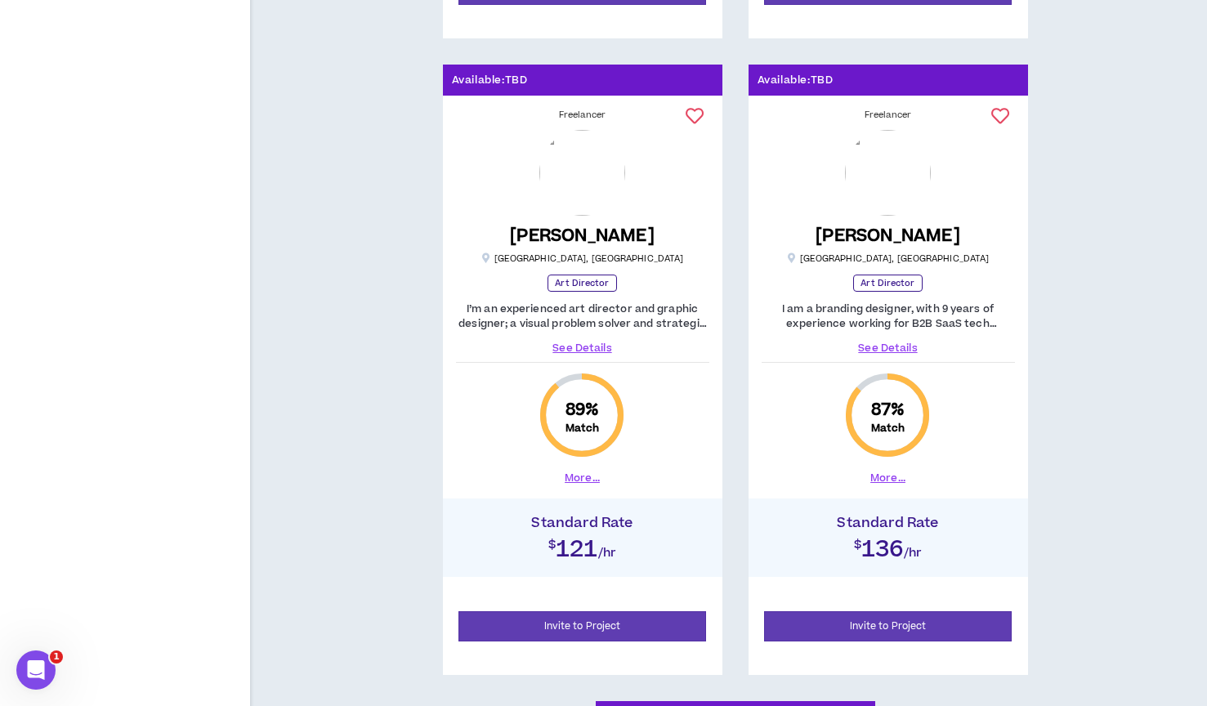
scroll to position [1499, 0]
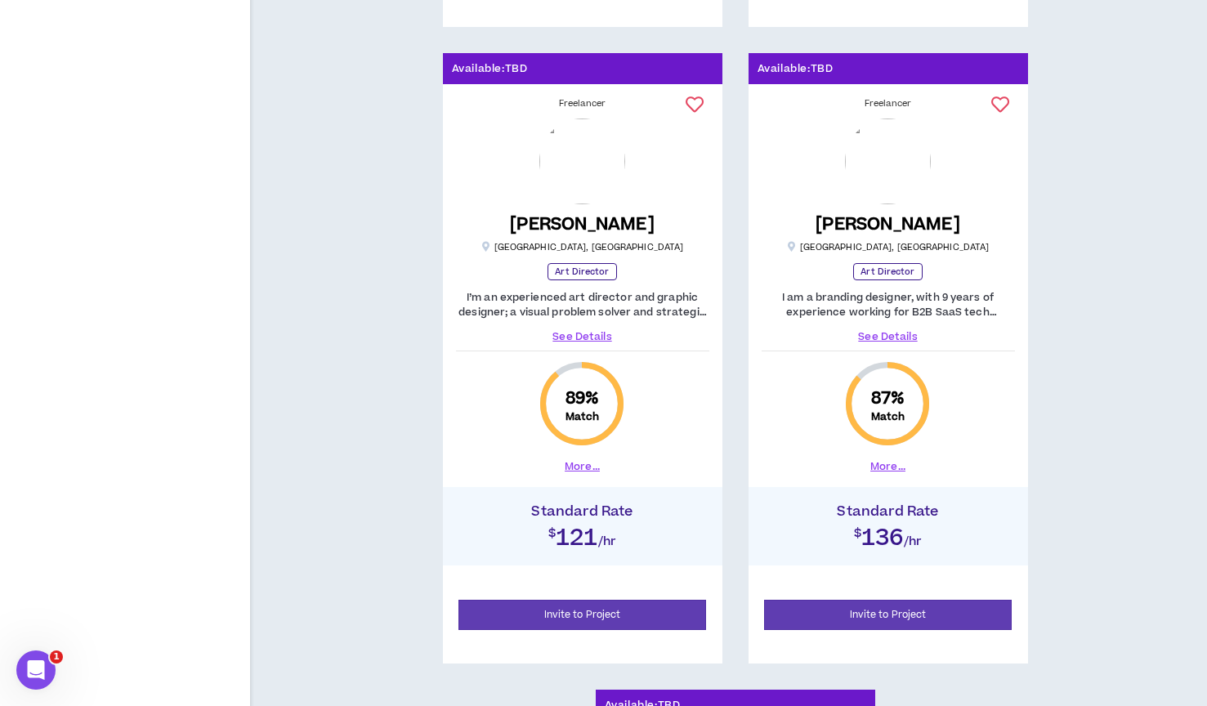
click at [591, 337] on link "See Details" at bounding box center [582, 336] width 253 height 15
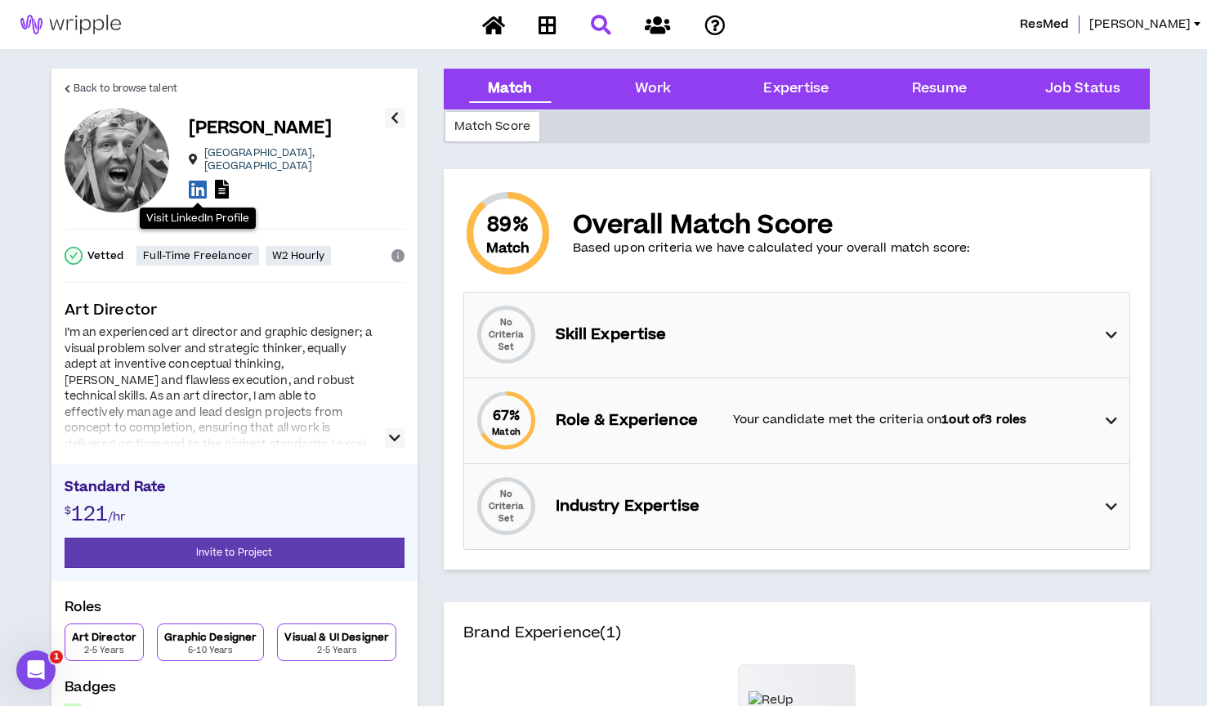
click at [194, 182] on icon at bounding box center [198, 189] width 18 height 20
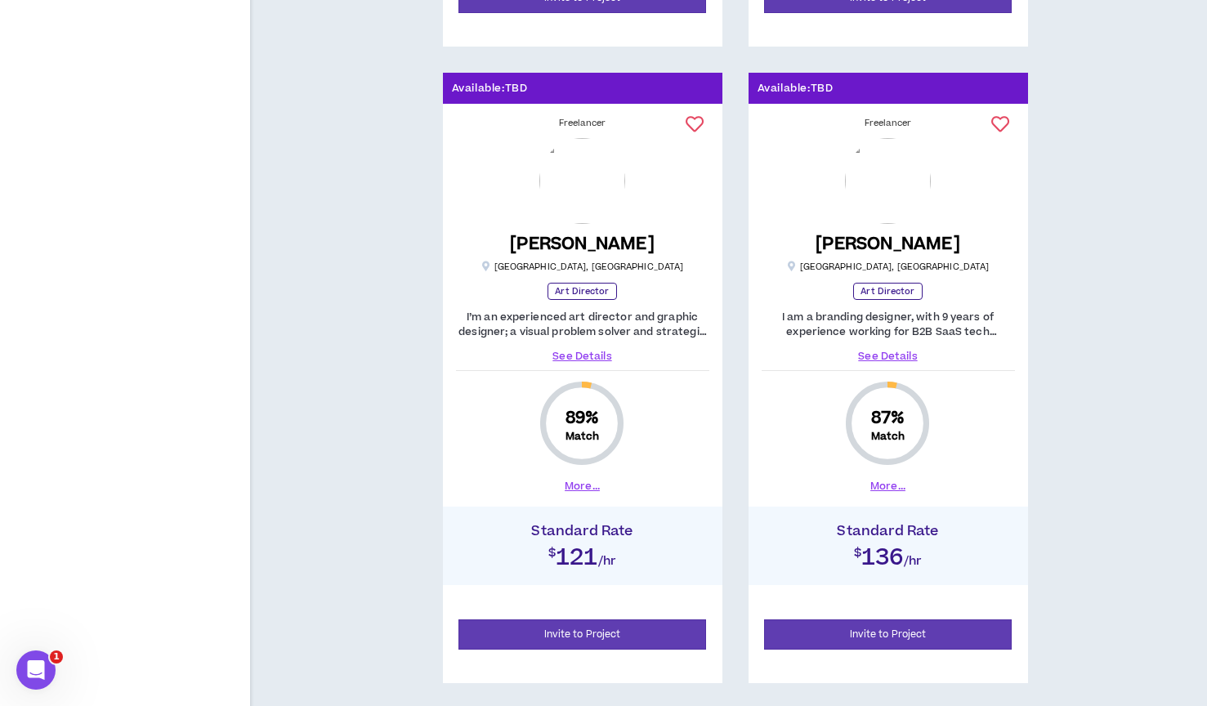
scroll to position [1499, 0]
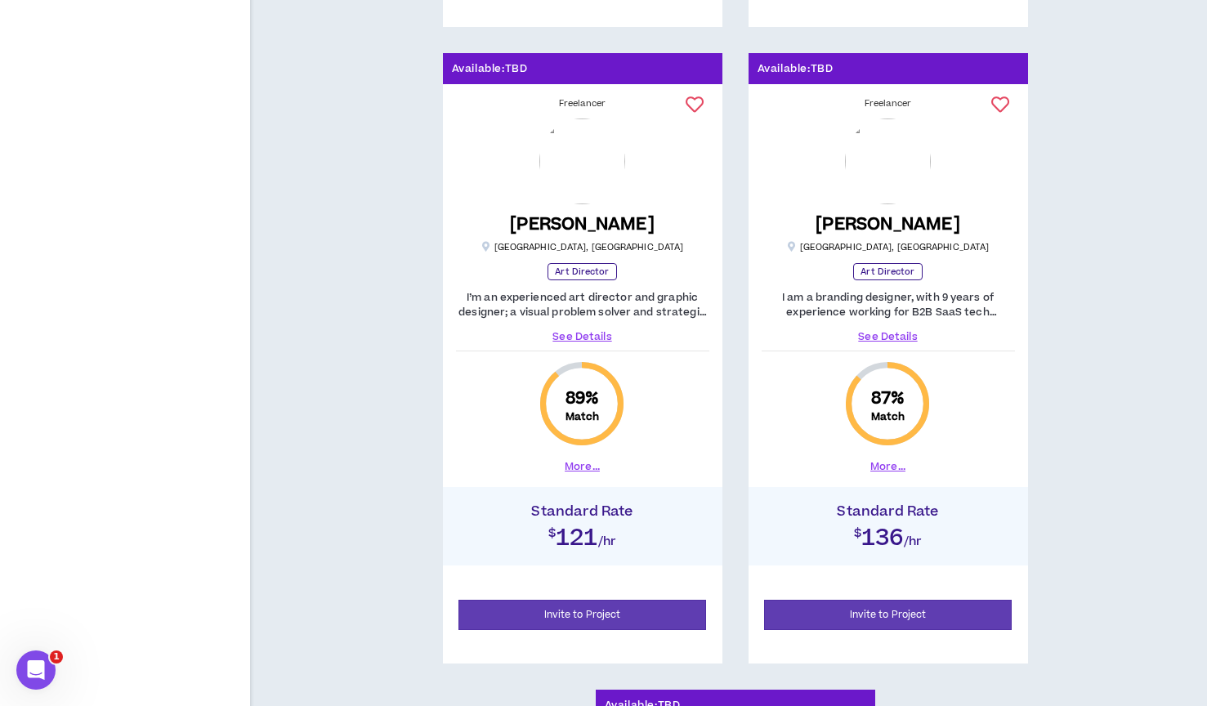
click at [889, 335] on link "See Details" at bounding box center [888, 336] width 253 height 15
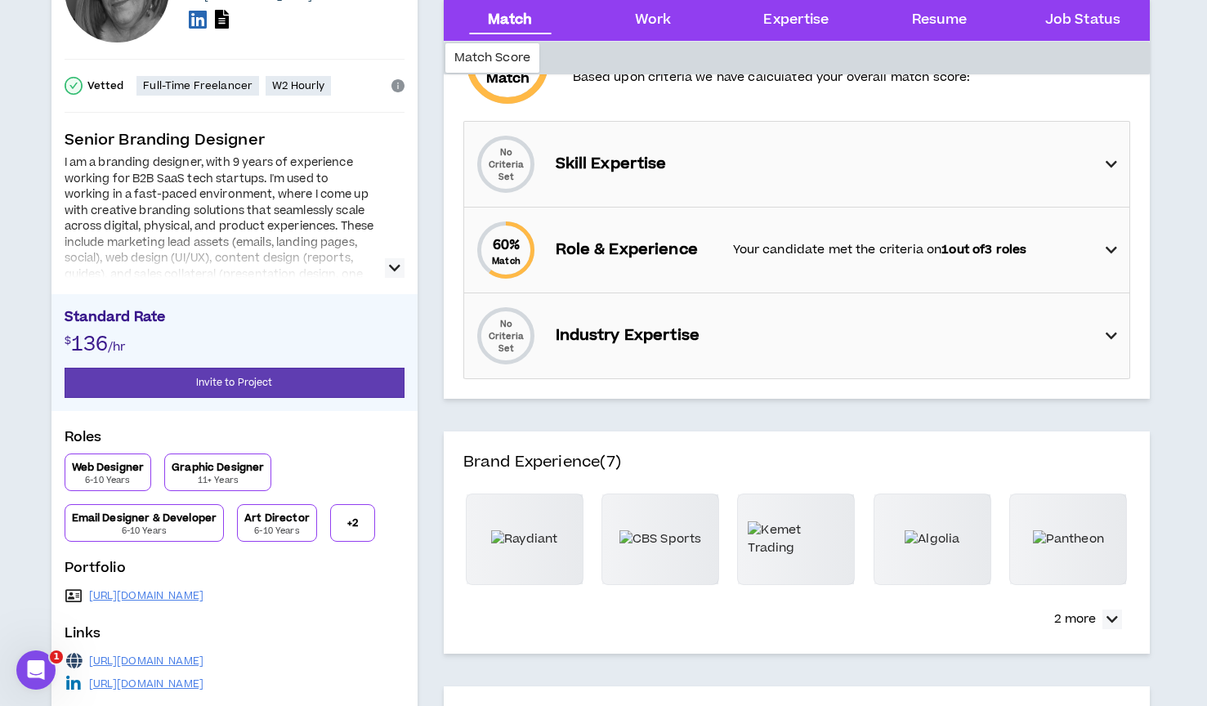
scroll to position [88, 0]
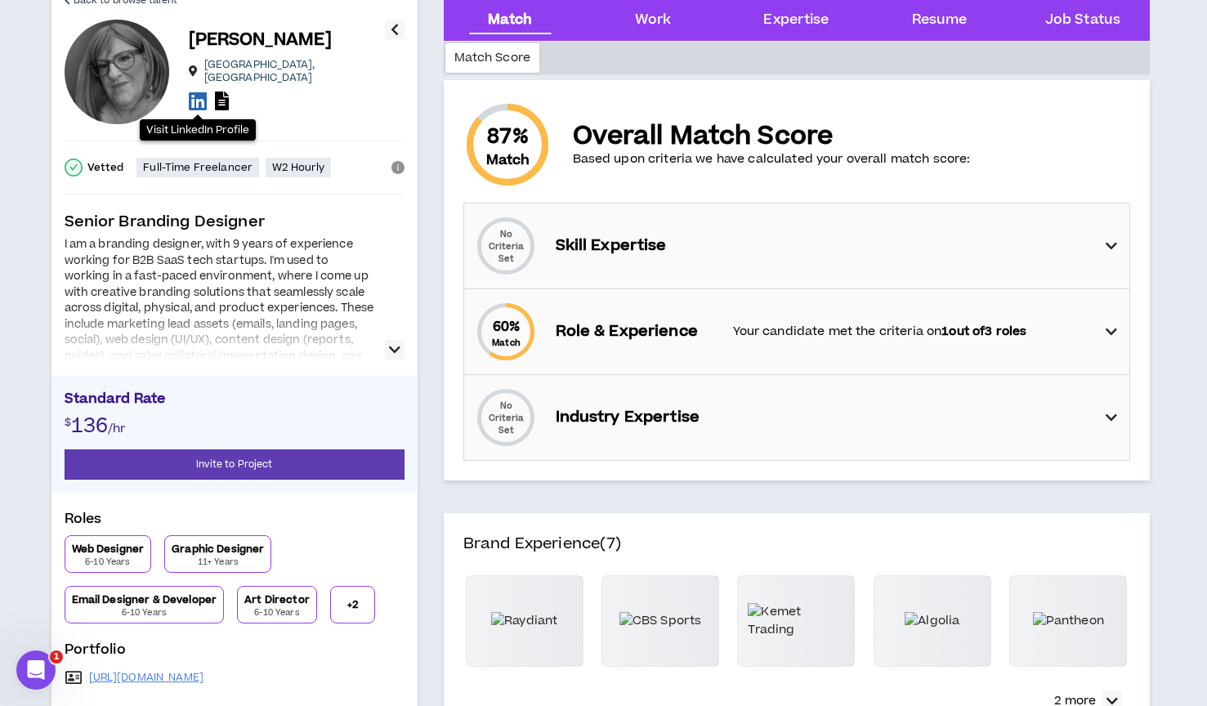
click at [199, 94] on icon at bounding box center [198, 101] width 18 height 20
